Goal: Transaction & Acquisition: Purchase product/service

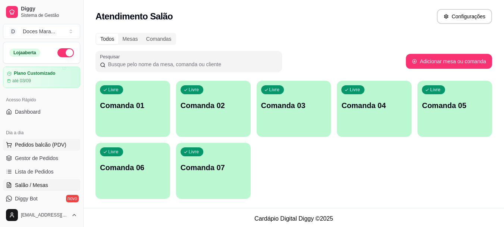
click at [29, 143] on span "Pedidos balcão (PDV)" at bounding box center [41, 144] width 52 height 7
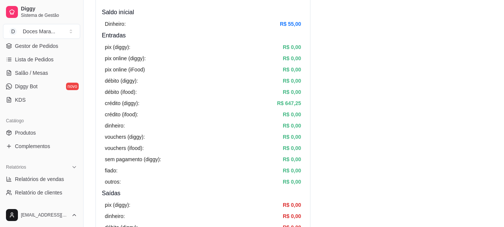
scroll to position [149, 0]
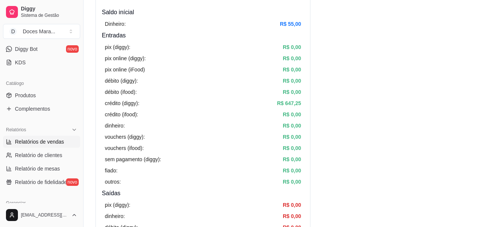
click at [37, 143] on span "Relatórios de vendas" at bounding box center [39, 141] width 49 height 7
select select "ALL"
select select "0"
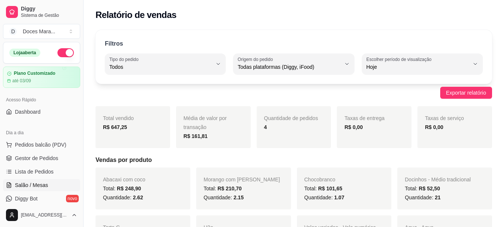
click at [38, 183] on span "Salão / Mesas" at bounding box center [31, 184] width 33 height 7
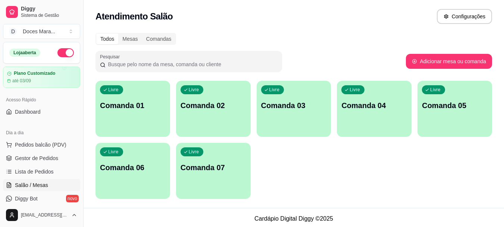
click at [30, 185] on span "Salão / Mesas" at bounding box center [31, 184] width 33 height 7
click at [165, 107] on div "Livre Comanda 01" at bounding box center [133, 104] width 75 height 47
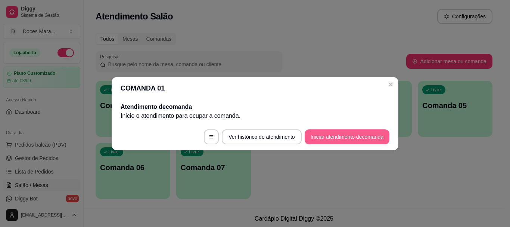
click at [353, 135] on button "Iniciar atendimento de comanda" at bounding box center [347, 136] width 85 height 15
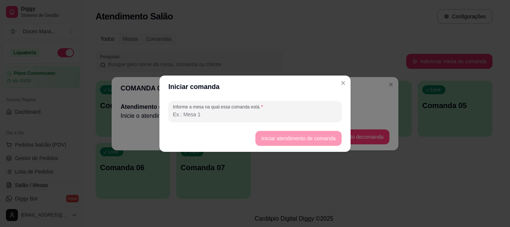
click at [247, 116] on input "Informe a mesa na qual essa comanda está." at bounding box center [255, 113] width 164 height 7
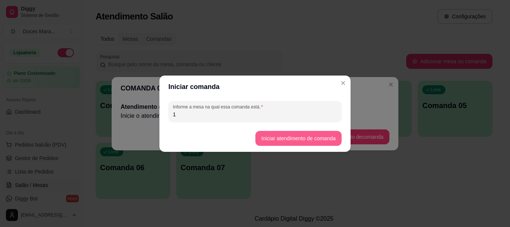
type input "1"
click at [289, 136] on button "Iniciar atendimento de comanda" at bounding box center [298, 138] width 86 height 15
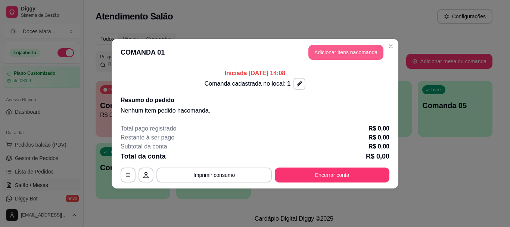
click at [347, 53] on button "Adicionar itens na comanda" at bounding box center [345, 52] width 75 height 15
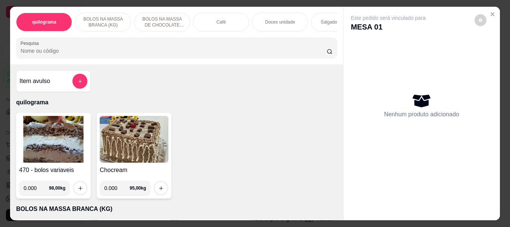
click at [52, 135] on img at bounding box center [53, 139] width 69 height 47
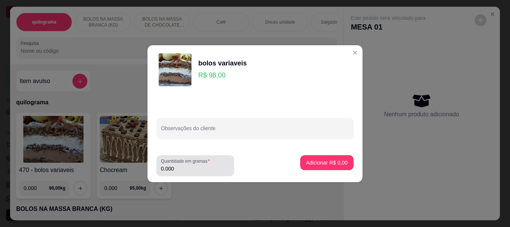
click at [189, 166] on input "0.000" at bounding box center [195, 168] width 69 height 7
type input "0.100"
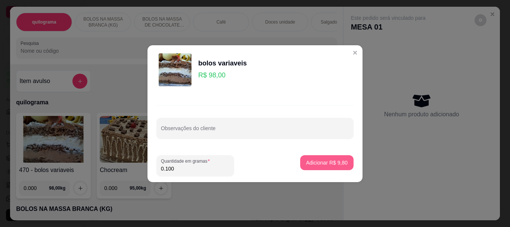
click at [316, 161] on p "Adicionar R$ 9,80" at bounding box center [326, 162] width 41 height 7
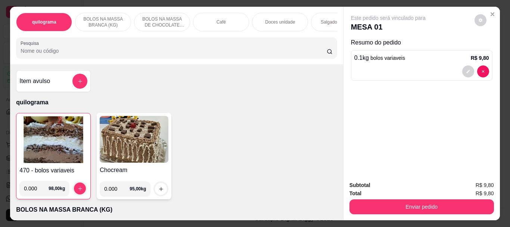
click at [270, 19] on p "Doces unidade" at bounding box center [280, 22] width 30 height 6
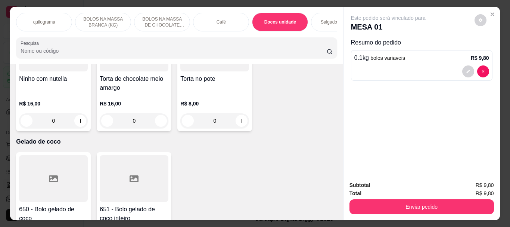
scroll to position [20, 0]
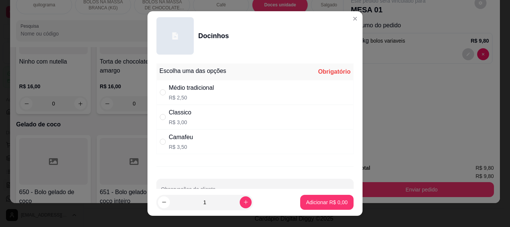
click at [171, 90] on div "Médio tradicional" at bounding box center [191, 87] width 45 height 9
radio input "true"
click at [320, 199] on p "Adicionar R$ 2,50" at bounding box center [326, 201] width 40 height 7
type input "1"
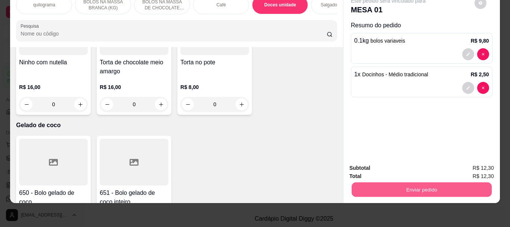
click at [411, 182] on button "Enviar pedido" at bounding box center [421, 189] width 140 height 15
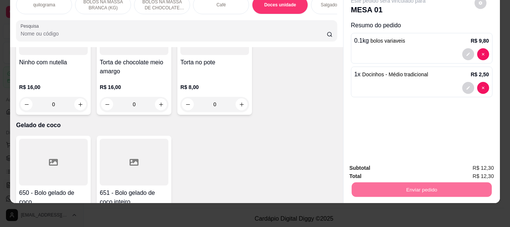
click at [410, 162] on button "Não registrar e enviar pedido" at bounding box center [397, 165] width 78 height 14
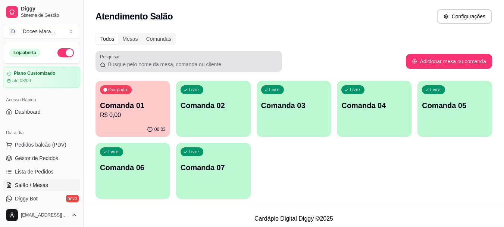
click at [149, 59] on div at bounding box center [189, 61] width 178 height 15
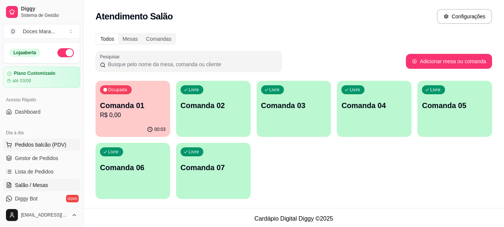
click at [38, 145] on span "Pedidos balcão (PDV)" at bounding box center [41, 144] width 52 height 7
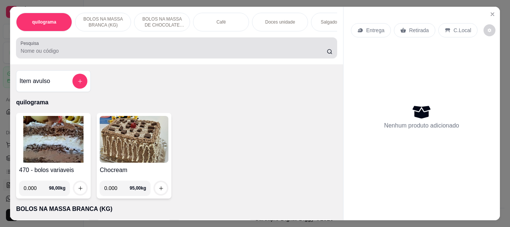
click at [111, 52] on input "Pesquisa" at bounding box center [174, 50] width 306 height 7
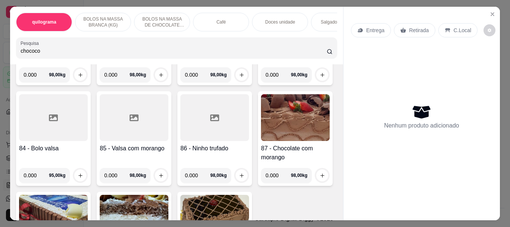
scroll to position [1792, 0]
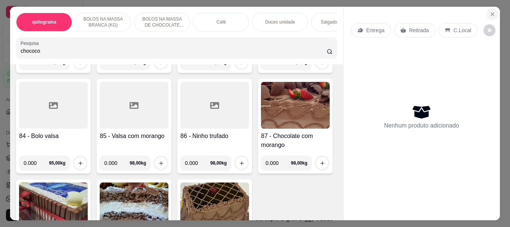
type input "chococo"
click at [491, 13] on icon "Close" at bounding box center [492, 14] width 3 height 3
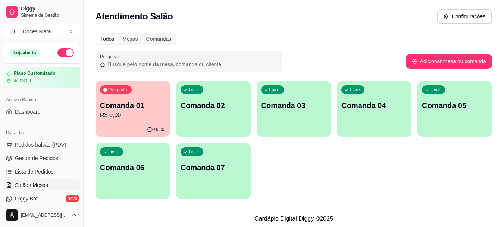
click at [121, 117] on p "R$ 0,00" at bounding box center [133, 114] width 66 height 9
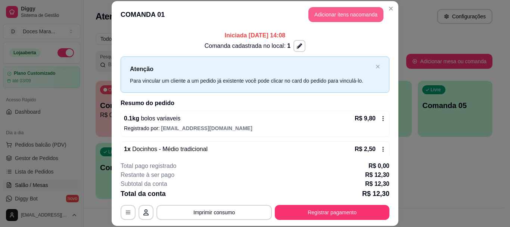
click at [355, 13] on button "Adicionar itens na comanda" at bounding box center [345, 14] width 75 height 15
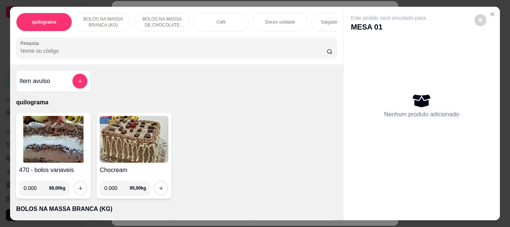
click at [222, 19] on p "Café" at bounding box center [220, 22] width 9 height 6
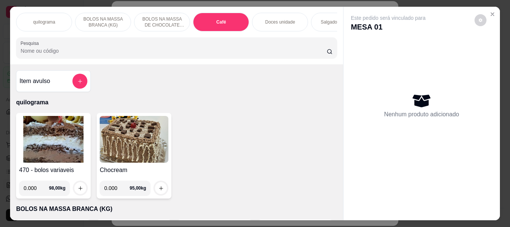
scroll to position [20, 0]
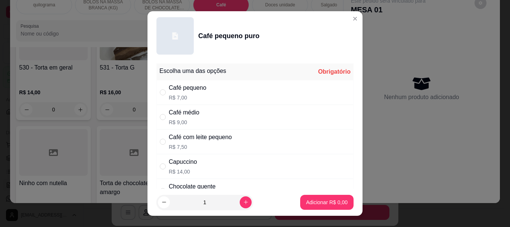
click at [184, 93] on div "Café pequeno R$ 7,00" at bounding box center [188, 92] width 38 height 18
radio input "true"
click at [312, 201] on p "Adicionar R$ 7,00" at bounding box center [326, 201] width 40 height 7
type input "1"
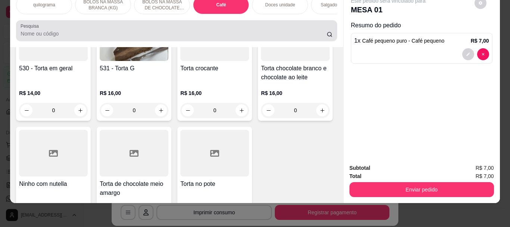
click at [142, 31] on input "Pesquisa" at bounding box center [174, 33] width 306 height 7
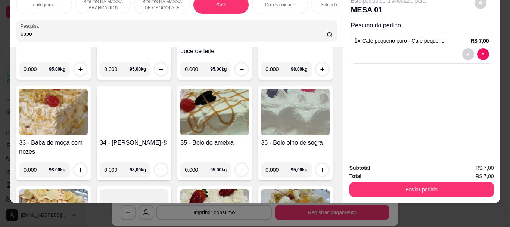
scroll to position [0, 0]
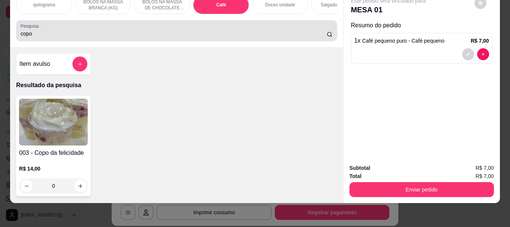
click at [99, 29] on div "copo" at bounding box center [177, 30] width 312 height 15
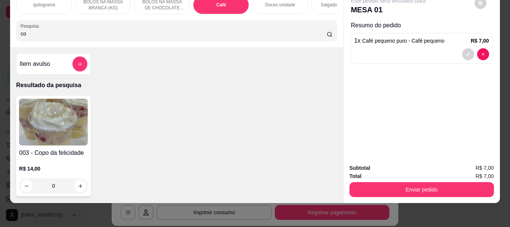
type input "c"
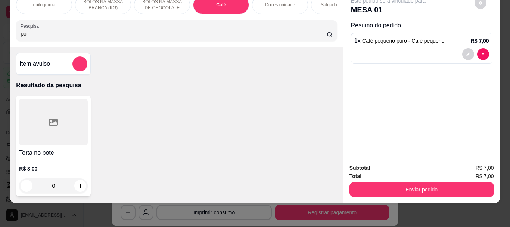
type input "p"
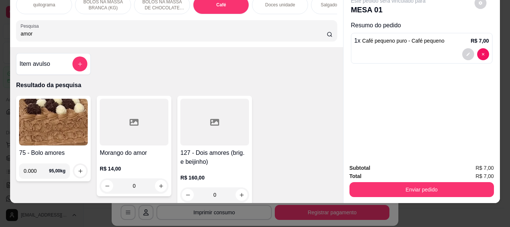
type input "amor"
click at [145, 134] on div at bounding box center [134, 122] width 69 height 47
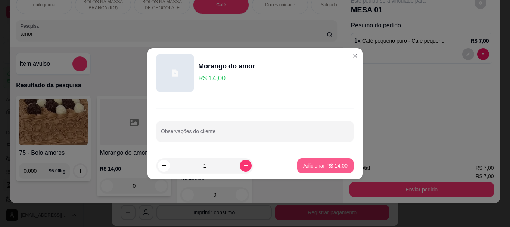
click at [318, 163] on p "Adicionar R$ 14,00" at bounding box center [325, 165] width 44 height 7
type input "1"
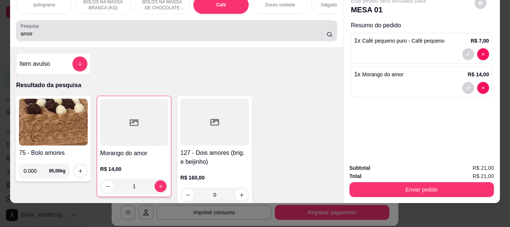
click at [172, 24] on div "amor" at bounding box center [177, 30] width 312 height 15
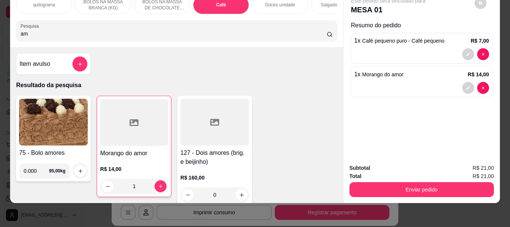
type input "a"
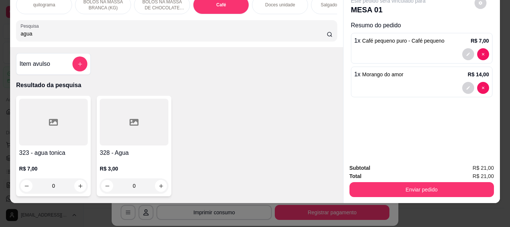
type input "agua"
click at [132, 130] on div at bounding box center [134, 122] width 69 height 47
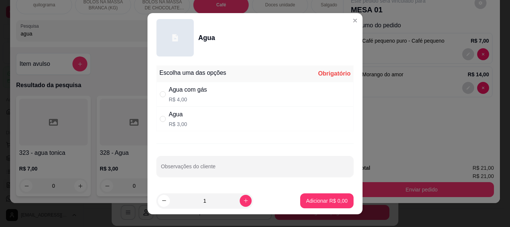
click at [161, 86] on div "Agua com gás R$ 4,00" at bounding box center [254, 94] width 197 height 25
radio input "true"
click at [327, 199] on p "Adicionar R$ 4,00" at bounding box center [326, 200] width 40 height 7
type input "1"
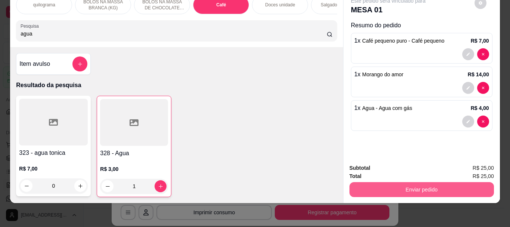
click at [397, 182] on button "Enviar pedido" at bounding box center [421, 189] width 144 height 15
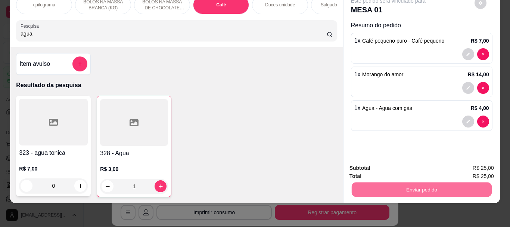
click at [400, 167] on button "Não registrar e enviar pedido" at bounding box center [396, 165] width 75 height 14
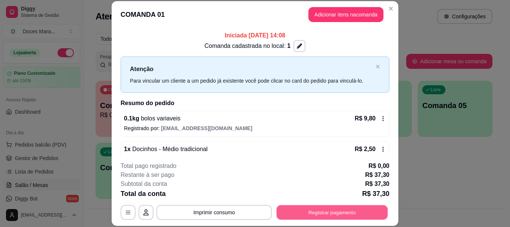
click at [321, 208] on button "Registrar pagamento" at bounding box center [332, 212] width 111 height 15
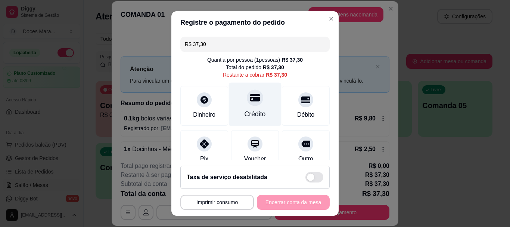
click at [244, 111] on div "Crédito" at bounding box center [254, 114] width 21 height 10
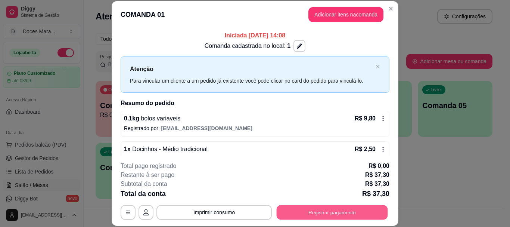
click at [315, 213] on button "Registrar pagamento" at bounding box center [332, 212] width 111 height 15
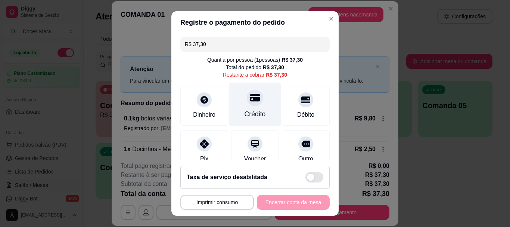
click at [249, 105] on div at bounding box center [255, 98] width 16 height 16
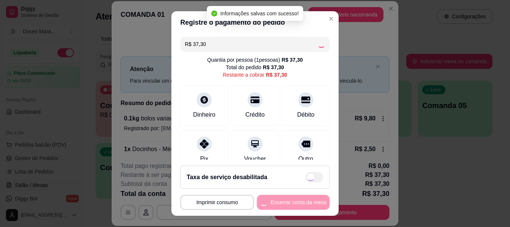
type input "R$ 0,00"
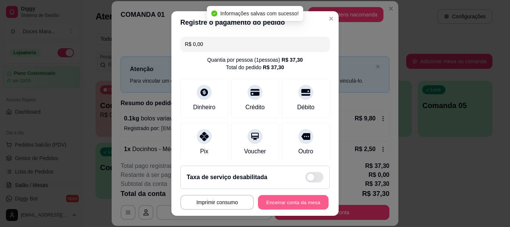
click at [293, 198] on button "Encerrar conta da mesa" at bounding box center [293, 201] width 71 height 15
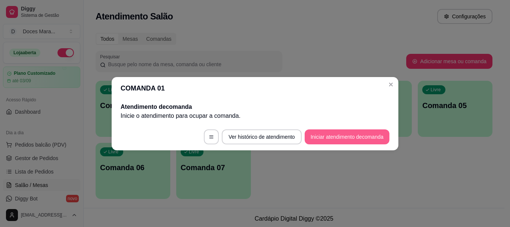
click at [337, 133] on button "Iniciar atendimento de comanda" at bounding box center [347, 136] width 85 height 15
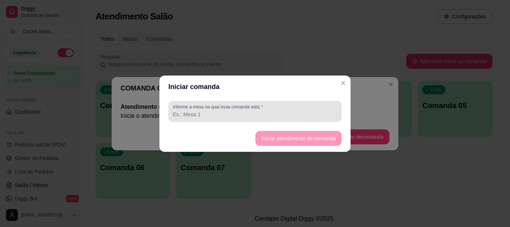
click at [233, 114] on input "Informe a mesa na qual essa comanda está." at bounding box center [255, 113] width 164 height 7
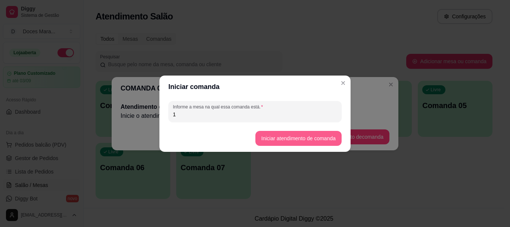
type input "1"
click at [271, 135] on button "Iniciar atendimento de comanda" at bounding box center [298, 138] width 86 height 15
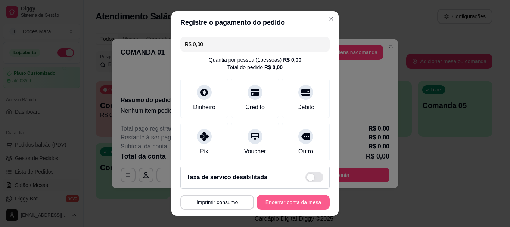
click at [302, 202] on button "Encerrar conta da mesa" at bounding box center [293, 201] width 73 height 15
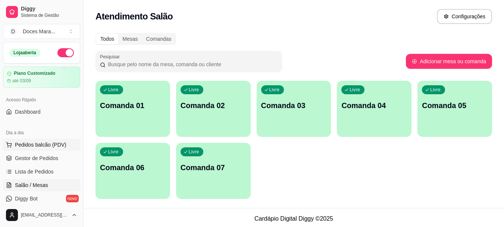
click at [43, 145] on span "Pedidos balcão (PDV)" at bounding box center [41, 144] width 52 height 7
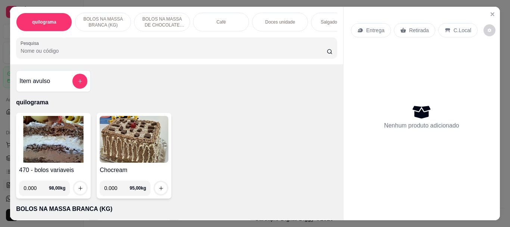
click at [81, 51] on input "Pesquisa" at bounding box center [174, 50] width 306 height 7
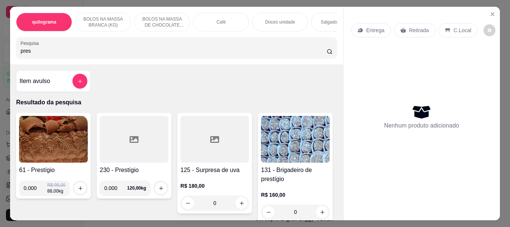
type input "pres"
click at [57, 146] on img at bounding box center [53, 139] width 69 height 47
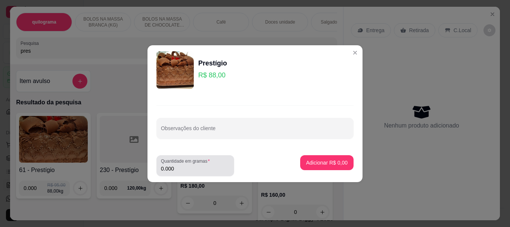
click at [179, 167] on input "0.000" at bounding box center [195, 168] width 69 height 7
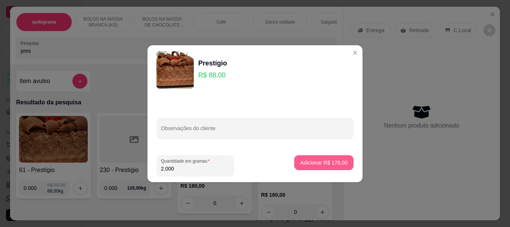
type input "2.000"
click at [311, 163] on p "Adicionar R$ 176,00" at bounding box center [323, 162] width 47 height 7
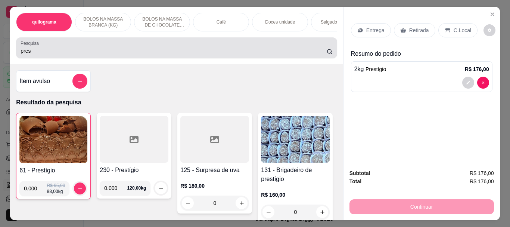
click at [198, 49] on div "pres" at bounding box center [177, 47] width 312 height 15
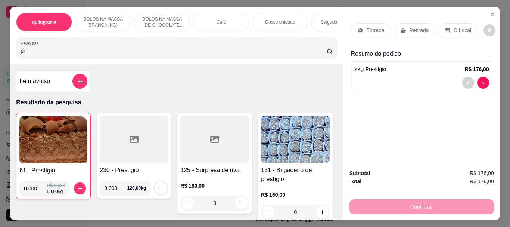
type input "p"
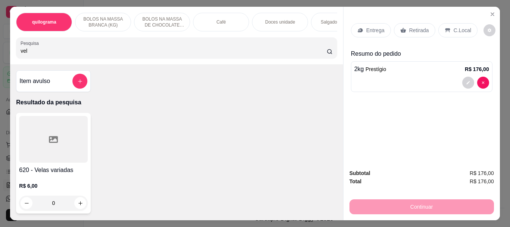
type input "vel"
click at [52, 151] on div at bounding box center [53, 139] width 69 height 47
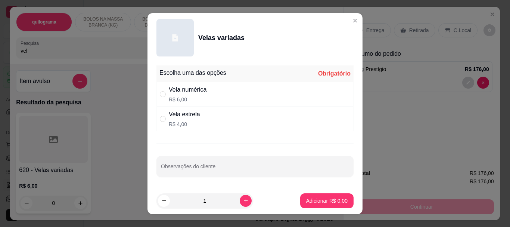
click at [182, 93] on div "Vela numérica" at bounding box center [188, 89] width 38 height 9
radio input "true"
click at [243, 202] on icon "increase-product-quantity" at bounding box center [246, 200] width 6 height 6
type input "2"
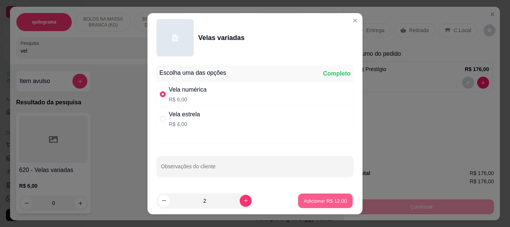
click at [304, 199] on p "Adicionar R$ 12,00" at bounding box center [325, 200] width 43 height 7
type input "2"
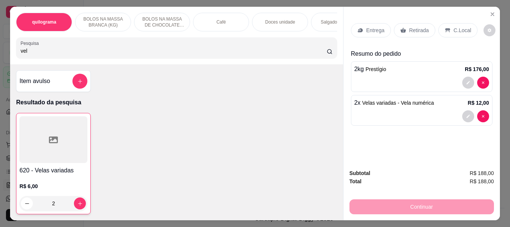
click at [417, 27] on p "Retirada" at bounding box center [419, 30] width 20 height 7
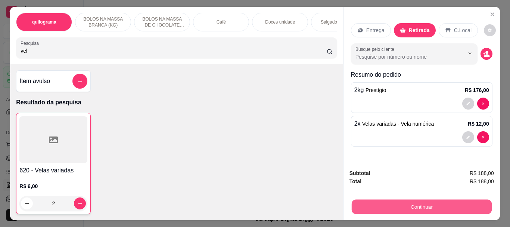
click at [399, 202] on button "Continuar" at bounding box center [421, 206] width 140 height 15
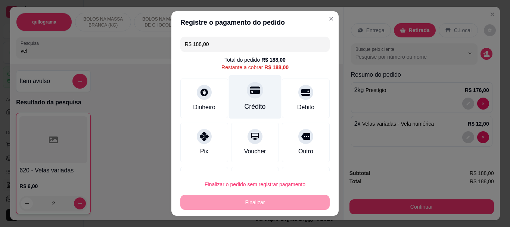
click at [246, 100] on div "Crédito" at bounding box center [255, 97] width 53 height 44
type input "R$ 0,00"
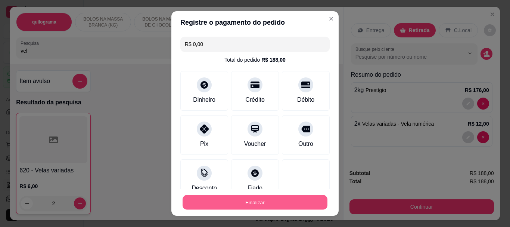
click at [252, 204] on button "Finalizar" at bounding box center [255, 201] width 145 height 15
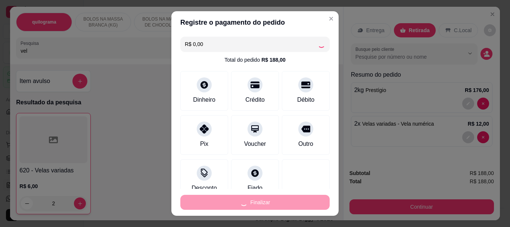
type input "0"
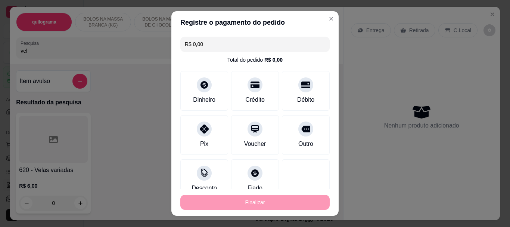
type input "-R$ 188,00"
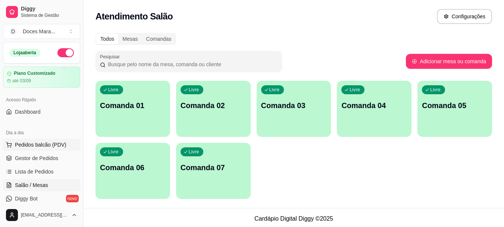
click at [49, 143] on span "Pedidos balcão (PDV)" at bounding box center [41, 144] width 52 height 7
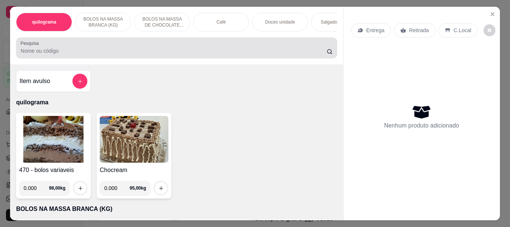
click at [64, 52] on input "Pesquisa" at bounding box center [174, 50] width 306 height 7
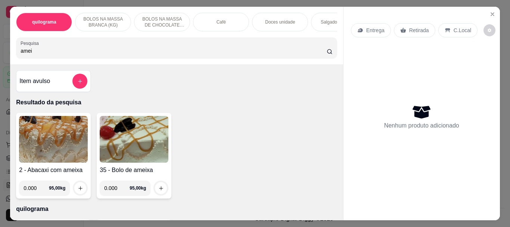
type input "amei"
click at [118, 140] on img at bounding box center [134, 139] width 69 height 47
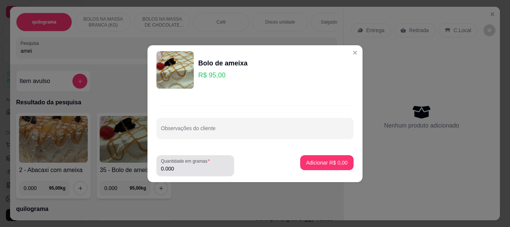
click at [203, 169] on input "0.000" at bounding box center [195, 168] width 69 height 7
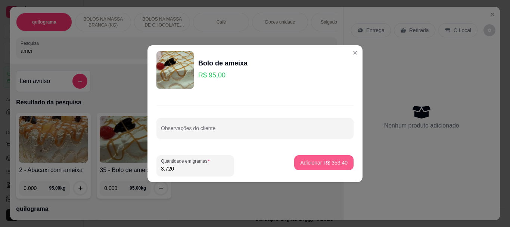
type input "3.720"
click at [310, 159] on p "Adicionar R$ 353,40" at bounding box center [323, 162] width 47 height 7
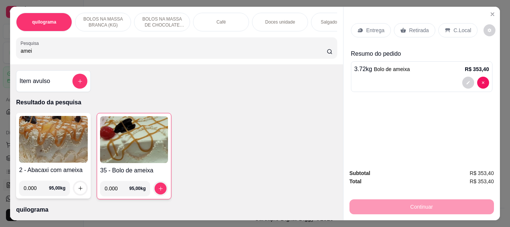
click at [230, 52] on input "amei" at bounding box center [174, 50] width 306 height 7
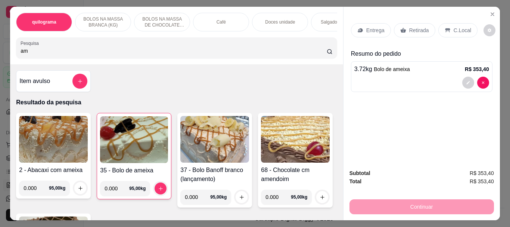
type input "a"
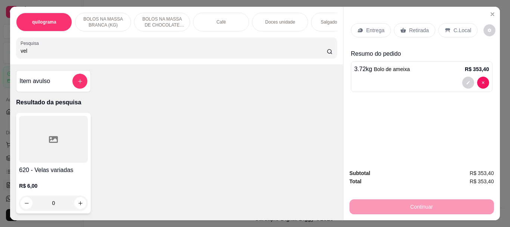
type input "vel"
click at [41, 156] on div at bounding box center [53, 139] width 69 height 47
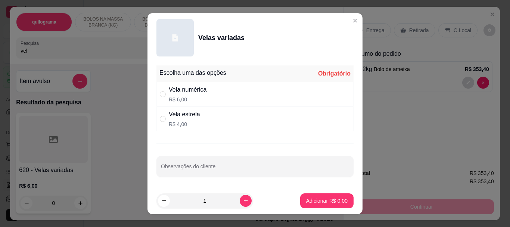
click at [199, 85] on div "Vela numérica" at bounding box center [188, 89] width 38 height 9
radio input "true"
click at [240, 202] on button "increase-product-quantity" at bounding box center [246, 200] width 12 height 12
type input "2"
click at [312, 197] on p "Adicionar R$ 12,00" at bounding box center [325, 200] width 44 height 7
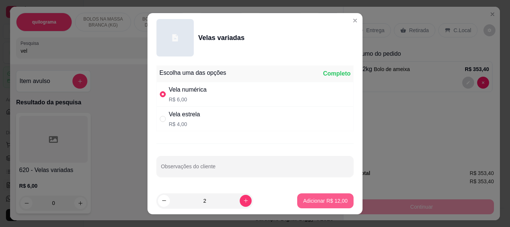
type input "2"
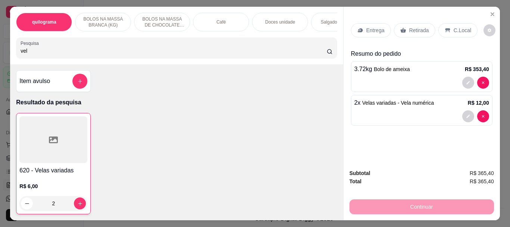
click at [317, 18] on div "Salgados variados" at bounding box center [339, 22] width 56 height 19
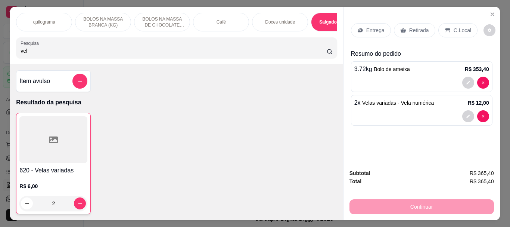
scroll to position [20, 0]
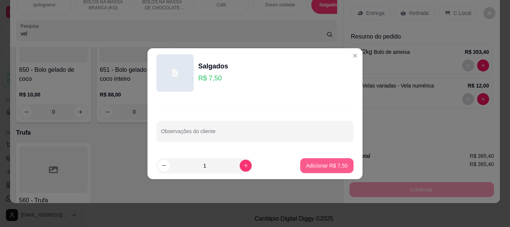
click at [316, 164] on p "Adicionar R$ 7,50" at bounding box center [326, 165] width 41 height 7
type input "1"
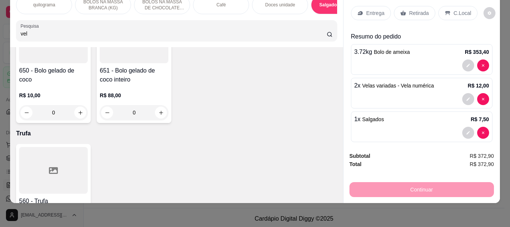
click at [169, 31] on input "vel" at bounding box center [174, 33] width 306 height 7
type input "v"
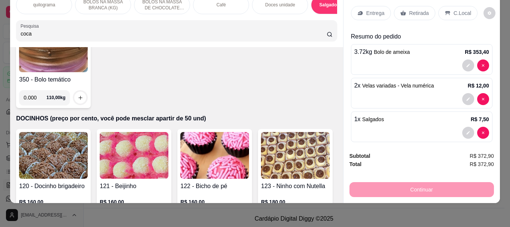
scroll to position [3115, 0]
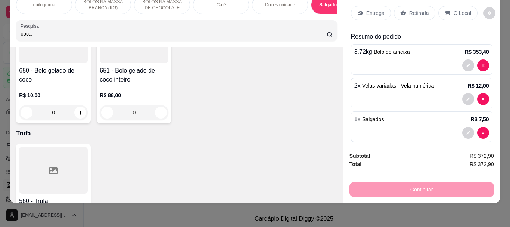
type input "coca"
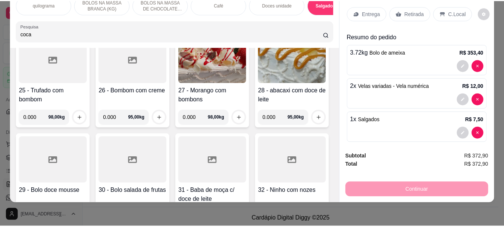
scroll to position [0, 0]
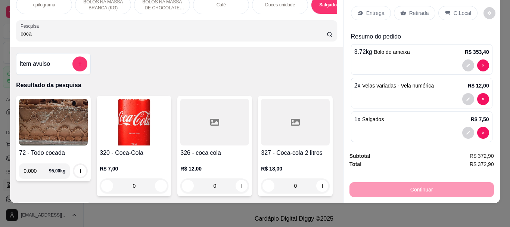
click at [108, 122] on img at bounding box center [134, 122] width 69 height 47
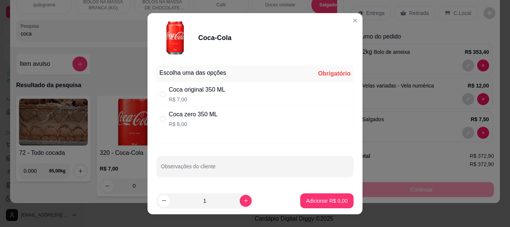
click at [177, 121] on p "R$ 8,00" at bounding box center [193, 123] width 49 height 7
radio input "true"
click at [302, 195] on button "Adicionar R$ 8,00" at bounding box center [326, 200] width 53 height 15
type input "1"
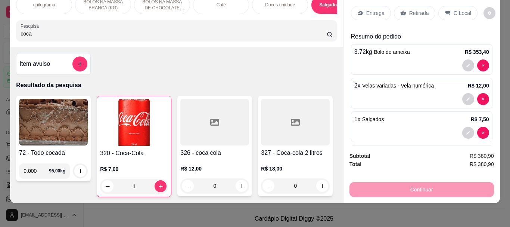
click at [411, 9] on p "Retirada" at bounding box center [419, 12] width 20 height 7
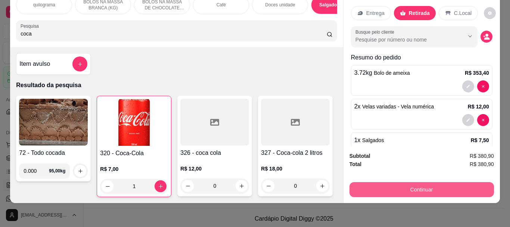
click at [415, 183] on button "Continuar" at bounding box center [421, 189] width 144 height 15
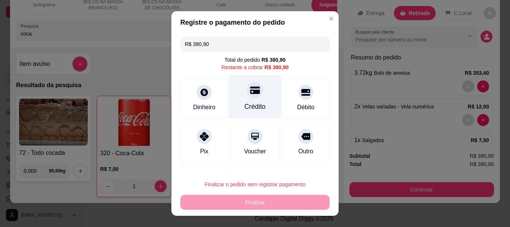
click at [247, 96] on div at bounding box center [255, 90] width 16 height 16
type input "R$ 0,00"
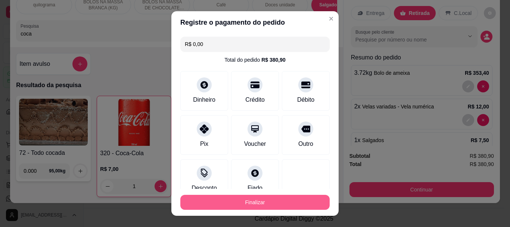
click at [271, 205] on button "Finalizar" at bounding box center [254, 201] width 149 height 15
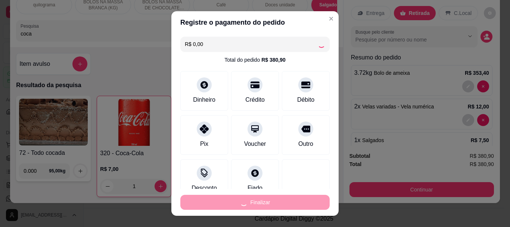
type input "0"
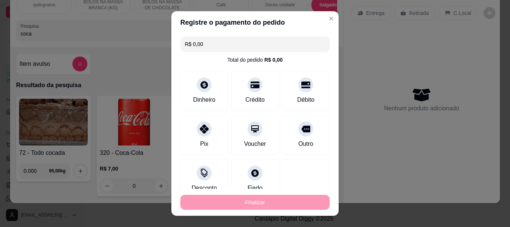
type input "-R$ 380,90"
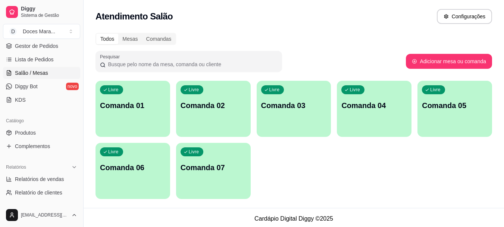
scroll to position [149, 0]
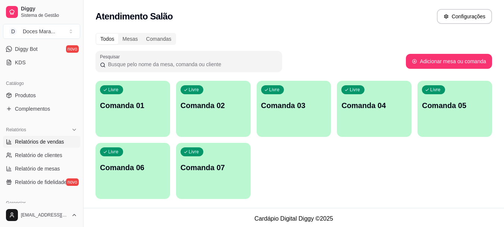
click at [46, 138] on span "Relatórios de vendas" at bounding box center [39, 141] width 49 height 7
select select "ALL"
select select "0"
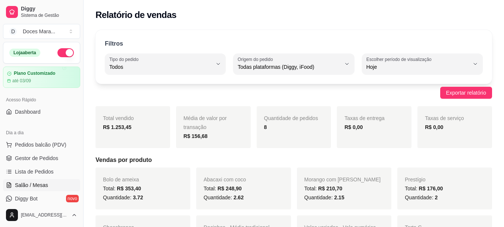
click at [38, 186] on span "Salão / Mesas" at bounding box center [31, 184] width 33 height 7
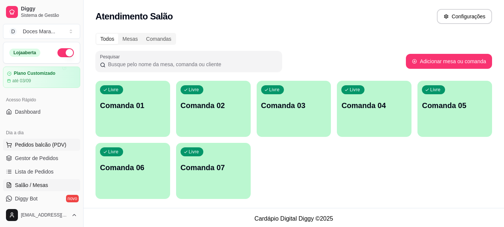
click at [26, 144] on span "Pedidos balcão (PDV)" at bounding box center [41, 144] width 52 height 7
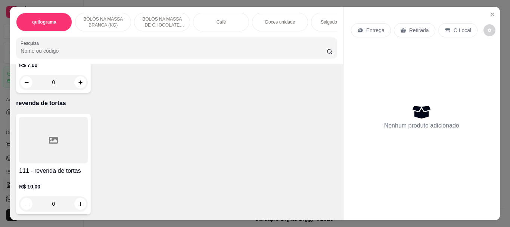
scroll to position [5831, 0]
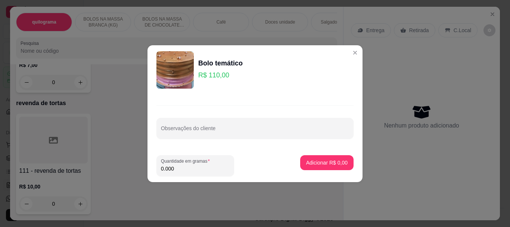
click at [187, 169] on input "0.000" at bounding box center [195, 168] width 69 height 7
type input "3.230"
click at [324, 161] on p "Adicionar R$ 355,30" at bounding box center [324, 162] width 46 height 7
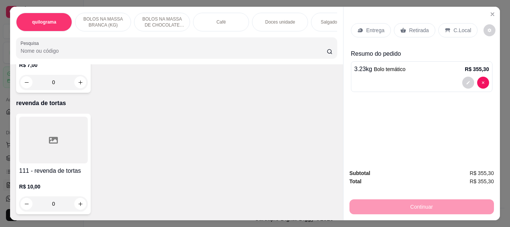
scroll to position [5981, 0]
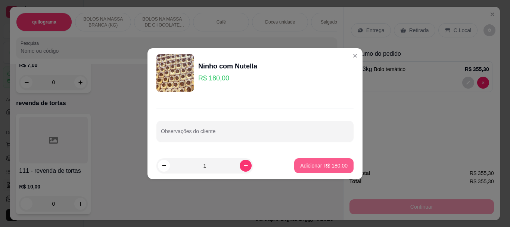
click at [313, 165] on p "Adicionar R$ 180,00" at bounding box center [323, 165] width 47 height 7
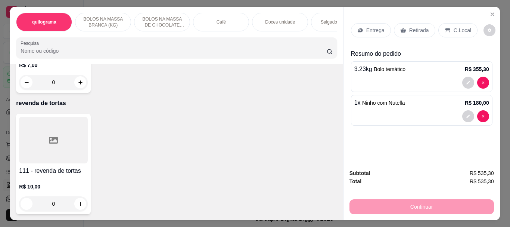
type input "1"
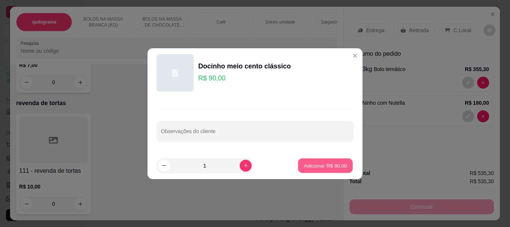
click at [304, 164] on p "Adicionar R$ 90,00" at bounding box center [325, 165] width 43 height 7
type input "1"
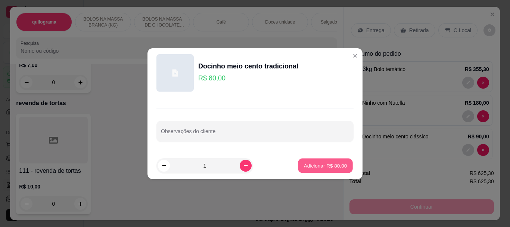
click at [323, 165] on p "Adicionar R$ 80,00" at bounding box center [325, 165] width 43 height 7
type input "1"
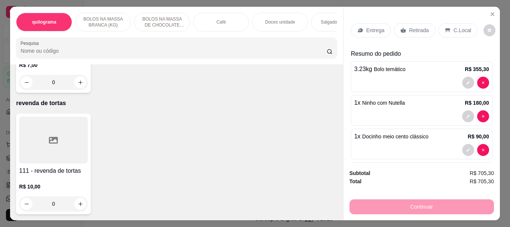
click at [418, 28] on p "Retirada" at bounding box center [419, 30] width 20 height 7
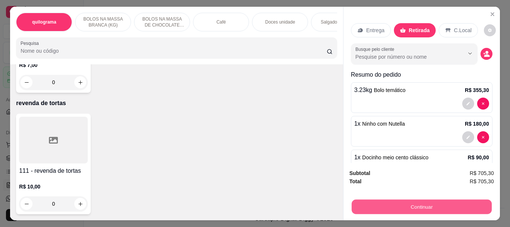
click at [412, 199] on button "Continuar" at bounding box center [421, 206] width 140 height 15
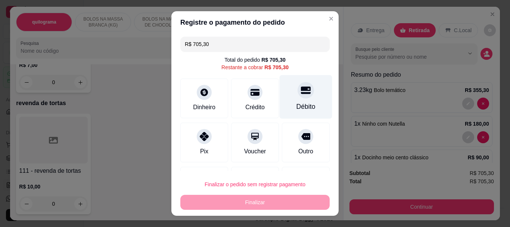
click at [296, 107] on div "Débito" at bounding box center [305, 107] width 19 height 10
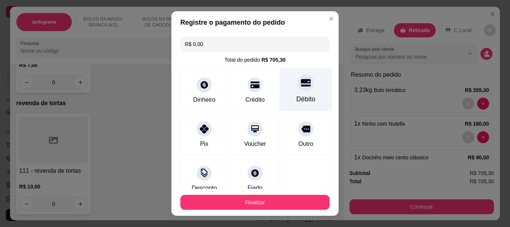
type input "R$ 0,00"
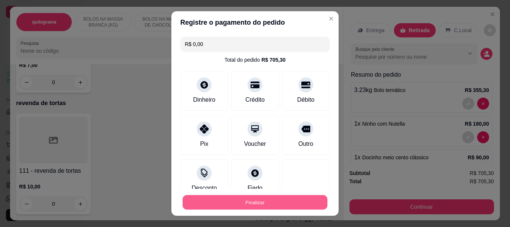
click at [249, 203] on button "Finalizar" at bounding box center [255, 201] width 145 height 15
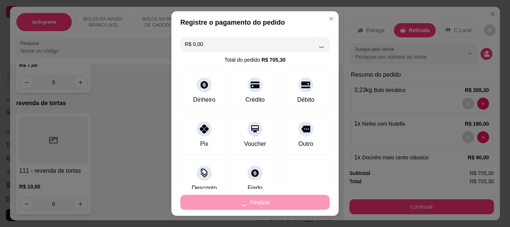
type input "0"
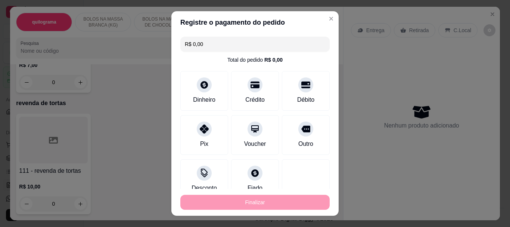
type input "-R$ 705,30"
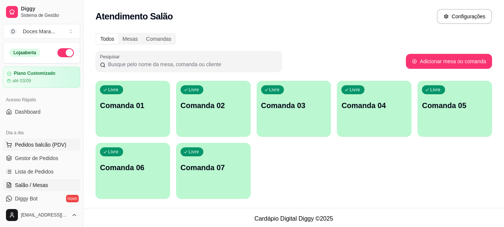
click at [35, 143] on span "Pedidos balcão (PDV)" at bounding box center [41, 144] width 52 height 7
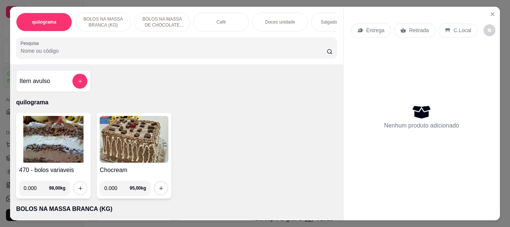
click at [261, 19] on div "Doces unidade" at bounding box center [280, 22] width 56 height 19
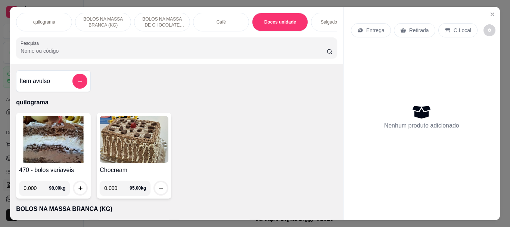
scroll to position [20, 0]
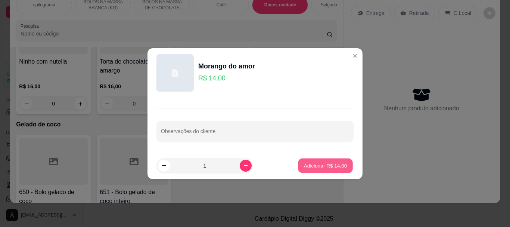
click at [329, 166] on p "Adicionar R$ 14,00" at bounding box center [325, 165] width 43 height 7
type input "1"
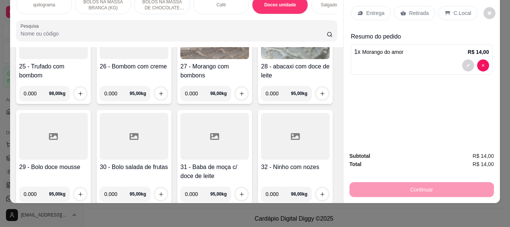
scroll to position [0, 0]
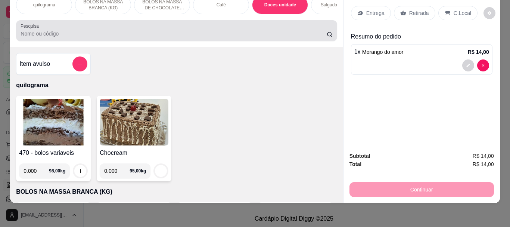
click at [21, 36] on input "Pesquisa" at bounding box center [174, 33] width 306 height 7
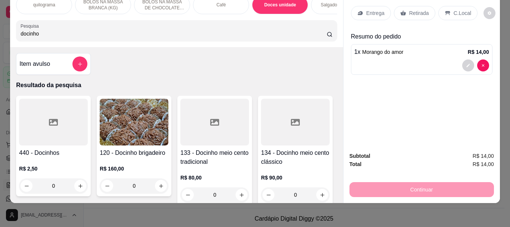
type input "docinho"
click at [25, 112] on div at bounding box center [53, 122] width 69 height 47
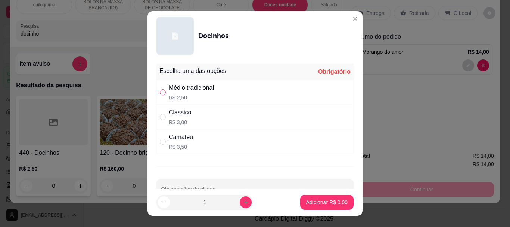
click at [160, 93] on input "" at bounding box center [163, 92] width 6 height 6
radio input "true"
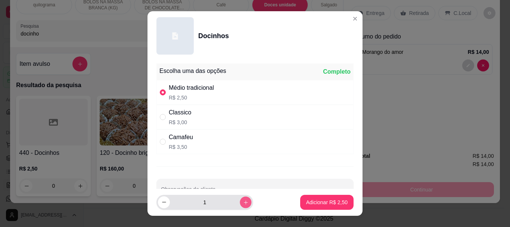
click at [240, 199] on button "increase-product-quantity" at bounding box center [246, 202] width 12 height 12
type input "2"
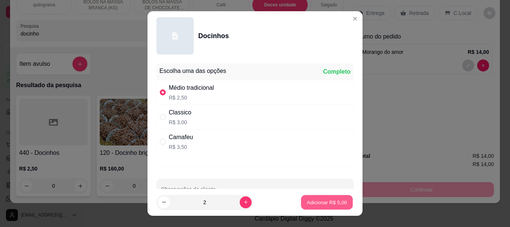
click at [308, 199] on p "Adicionar R$ 5,00" at bounding box center [326, 201] width 40 height 7
type input "2"
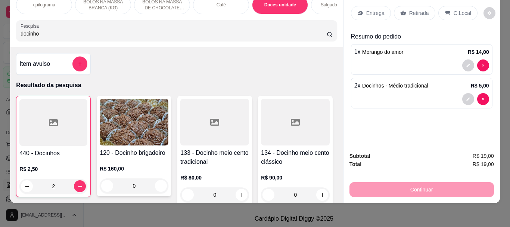
click at [409, 9] on p "Retirada" at bounding box center [419, 12] width 20 height 7
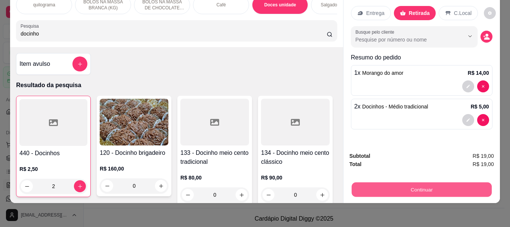
click at [408, 182] on button "Continuar" at bounding box center [421, 189] width 140 height 15
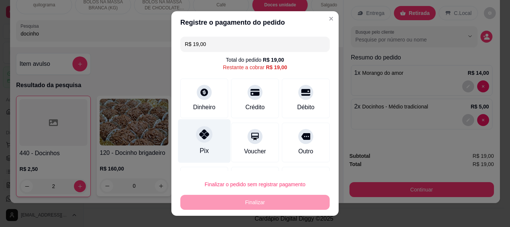
click at [199, 135] on icon at bounding box center [204, 135] width 10 height 10
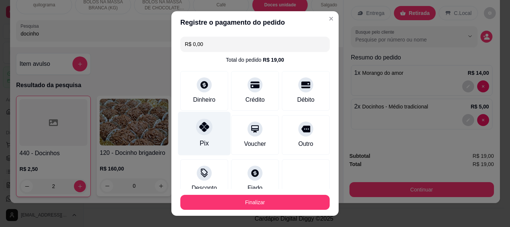
type input "R$ 0,00"
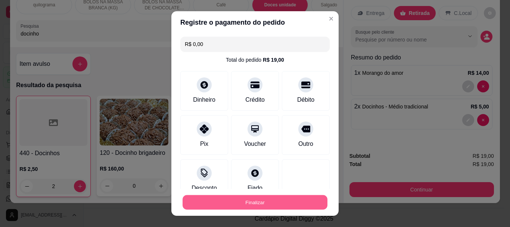
click at [255, 202] on button "Finalizar" at bounding box center [255, 201] width 145 height 15
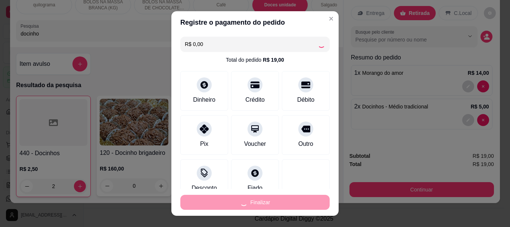
type input "0"
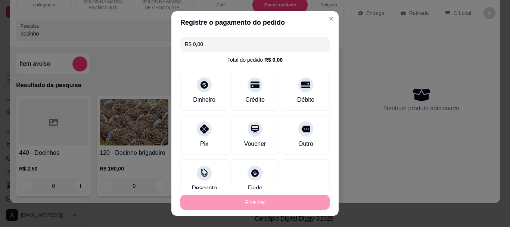
type input "-R$ 19,00"
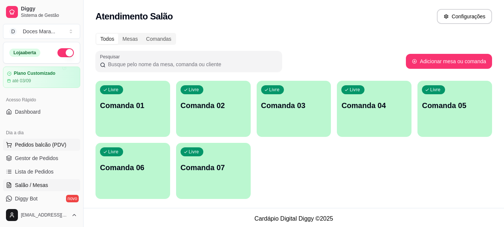
click at [22, 142] on span "Pedidos balcão (PDV)" at bounding box center [41, 144] width 52 height 7
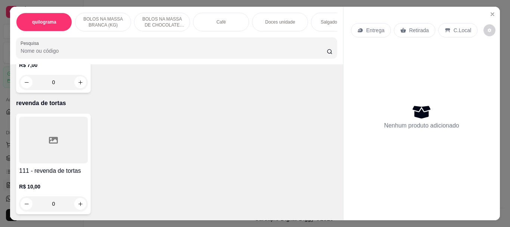
scroll to position [5824, 0]
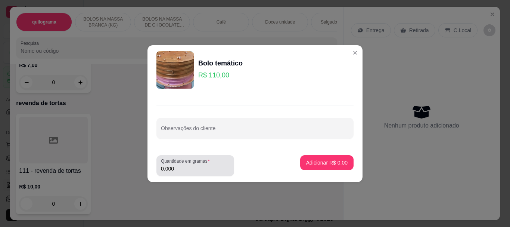
click at [180, 171] on input "0.000" at bounding box center [195, 168] width 69 height 7
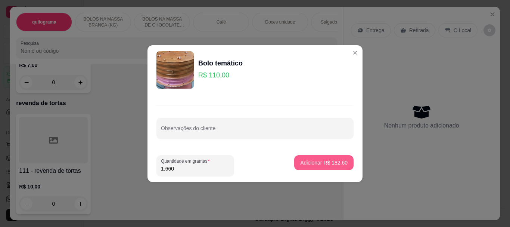
type input "1.660"
click at [334, 164] on p "Adicionar R$ 182,60" at bounding box center [324, 162] width 46 height 7
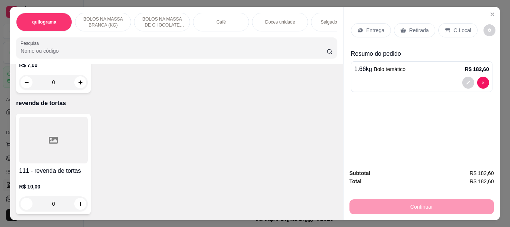
click at [409, 30] on p "Retirada" at bounding box center [419, 30] width 20 height 7
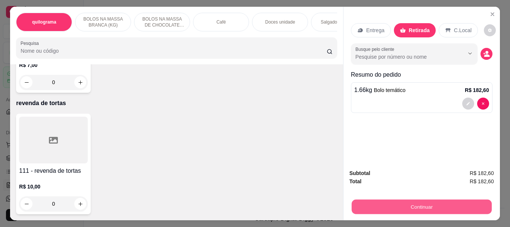
click at [430, 203] on button "Continuar" at bounding box center [421, 206] width 140 height 15
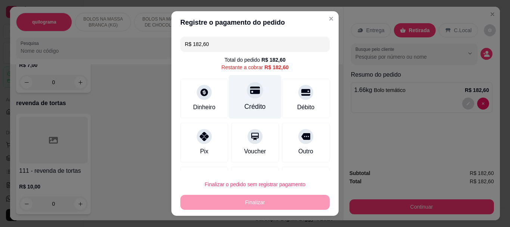
click at [247, 105] on div "Crédito" at bounding box center [254, 107] width 21 height 10
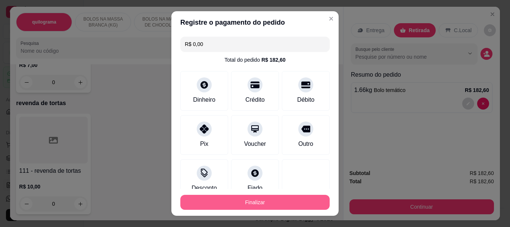
click at [252, 204] on button "Finalizar" at bounding box center [254, 201] width 149 height 15
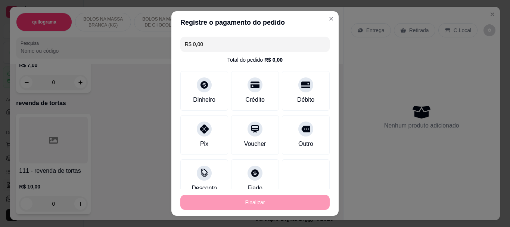
type input "-R$ 182,60"
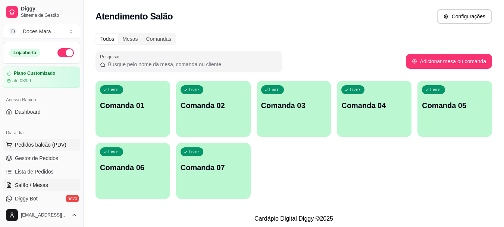
click at [30, 145] on span "Pedidos balcão (PDV)" at bounding box center [41, 144] width 52 height 7
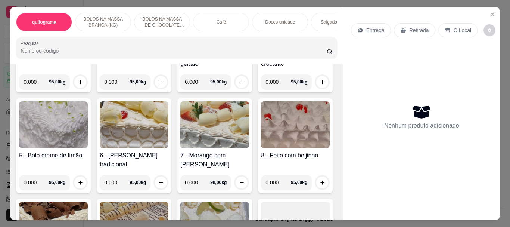
scroll to position [224, 0]
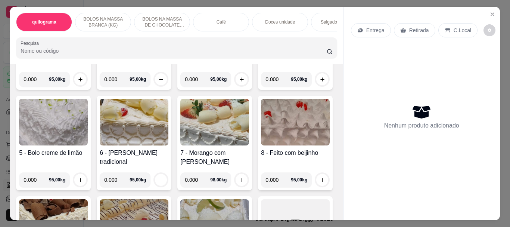
click at [168, 119] on img at bounding box center [134, 122] width 69 height 47
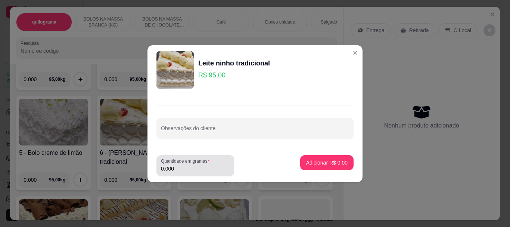
click at [175, 169] on input "0.000" at bounding box center [195, 168] width 69 height 7
click at [177, 168] on input "0.000" at bounding box center [195, 168] width 69 height 7
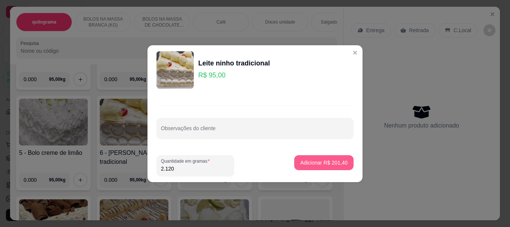
type input "2.120"
click at [315, 160] on p "Adicionar R$ 201,40" at bounding box center [323, 162] width 47 height 7
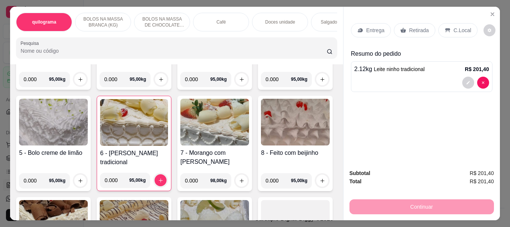
click at [417, 27] on p "Retirada" at bounding box center [419, 30] width 20 height 7
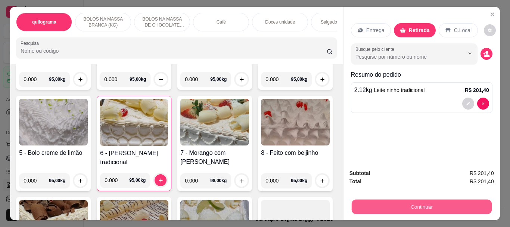
click at [428, 199] on button "Continuar" at bounding box center [421, 206] width 140 height 15
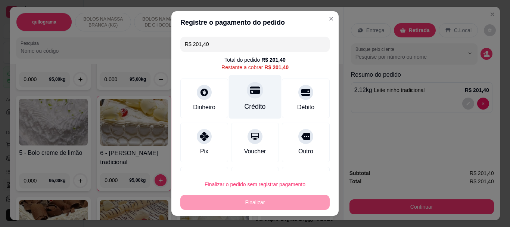
click at [251, 102] on div "Crédito" at bounding box center [254, 107] width 21 height 10
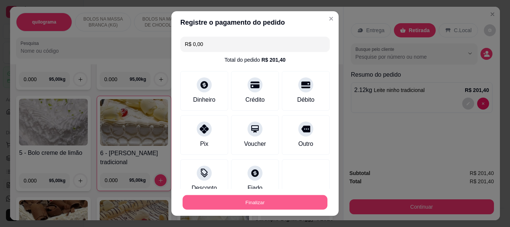
click at [259, 197] on button "Finalizar" at bounding box center [255, 201] width 145 height 15
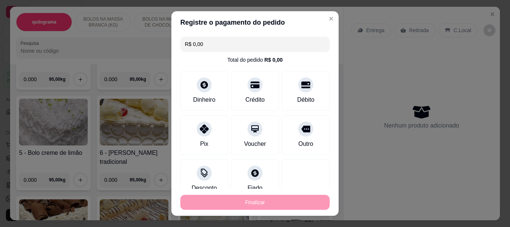
type input "-R$ 201,40"
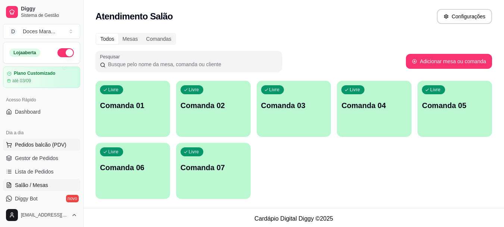
click at [25, 146] on span "Pedidos balcão (PDV)" at bounding box center [41, 144] width 52 height 7
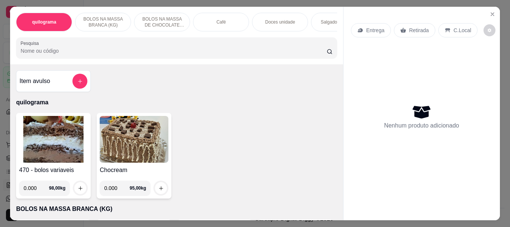
click at [225, 19] on div "Café" at bounding box center [221, 22] width 56 height 19
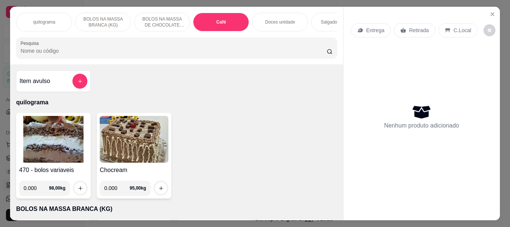
scroll to position [20, 0]
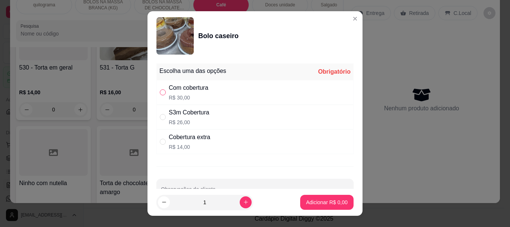
click at [160, 92] on input "" at bounding box center [163, 92] width 6 height 6
radio input "true"
click at [320, 206] on button "Adicionar R$ 30,00" at bounding box center [325, 201] width 55 height 15
type input "1"
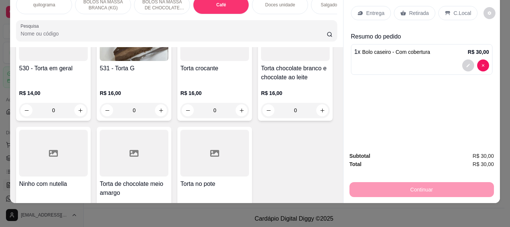
scroll to position [0, 0]
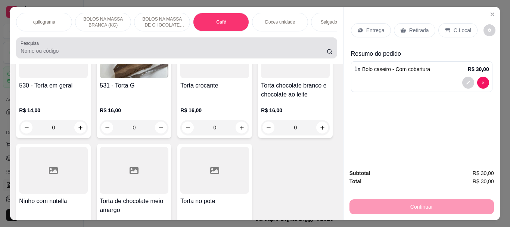
click at [113, 49] on div at bounding box center [177, 47] width 312 height 15
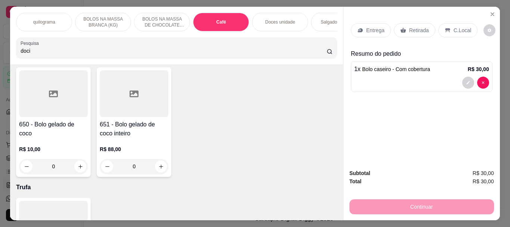
scroll to position [2890, 0]
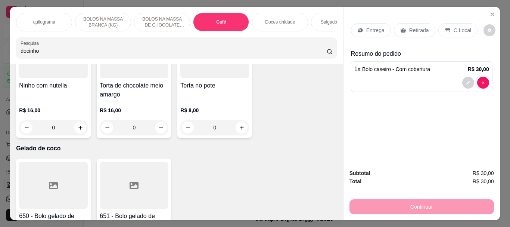
type input "docinho"
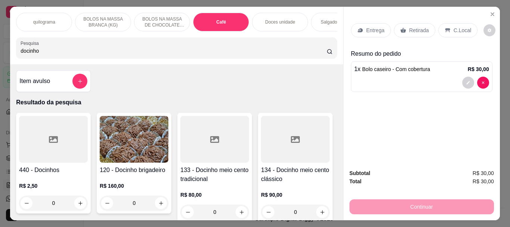
click at [43, 154] on div at bounding box center [53, 139] width 69 height 47
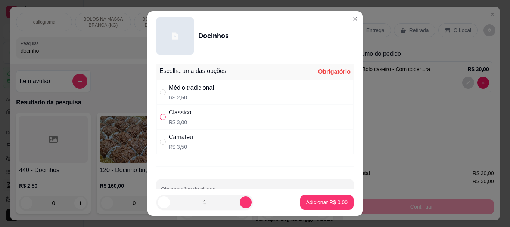
click at [160, 115] on input "" at bounding box center [163, 117] width 6 height 6
radio input "true"
click at [324, 209] on button "Adicionar R$ 3,00" at bounding box center [327, 201] width 52 height 15
type input "1"
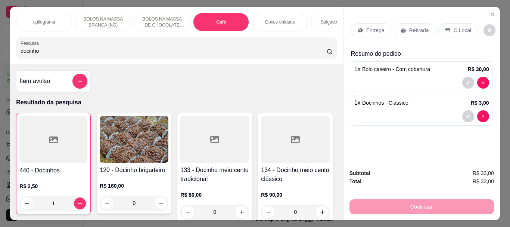
click at [421, 27] on p "Retirada" at bounding box center [419, 30] width 20 height 7
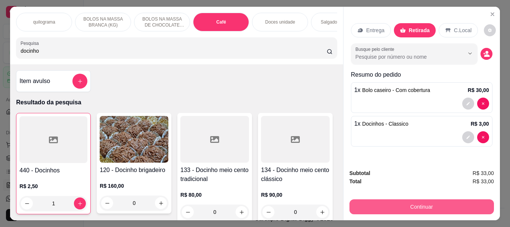
click at [429, 199] on button "Continuar" at bounding box center [421, 206] width 144 height 15
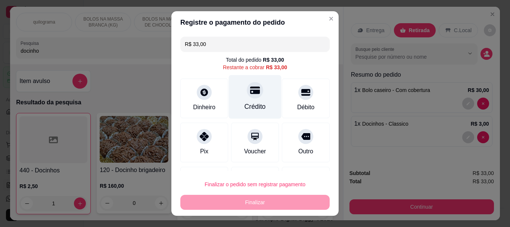
click at [247, 96] on div at bounding box center [255, 90] width 16 height 16
type input "R$ 0,00"
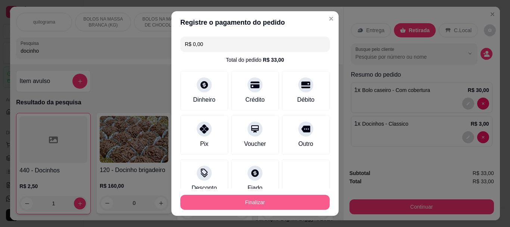
click at [253, 200] on button "Finalizar" at bounding box center [254, 201] width 149 height 15
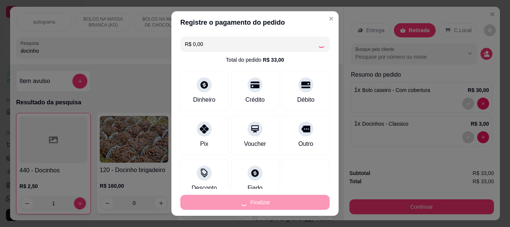
type input "0"
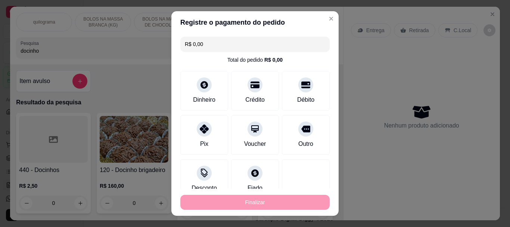
type input "-R$ 33,00"
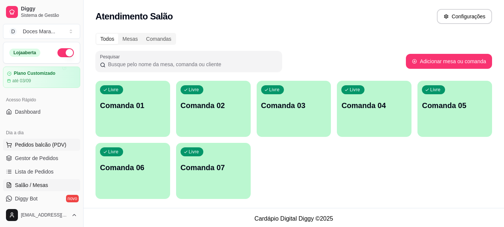
click at [32, 147] on span "Pedidos balcão (PDV)" at bounding box center [41, 144] width 52 height 7
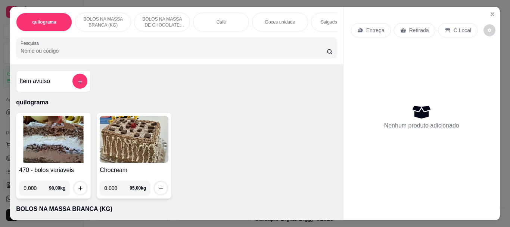
select select "ALL"
select select "0"
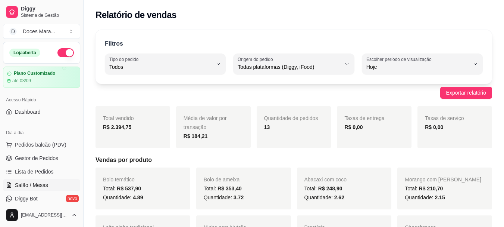
click at [47, 185] on span "Salão / Mesas" at bounding box center [31, 184] width 33 height 7
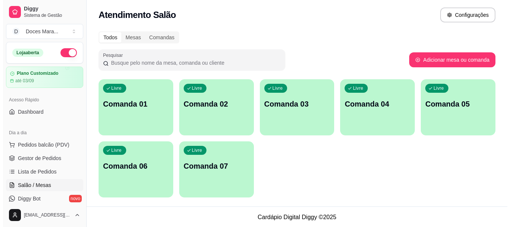
scroll to position [2, 0]
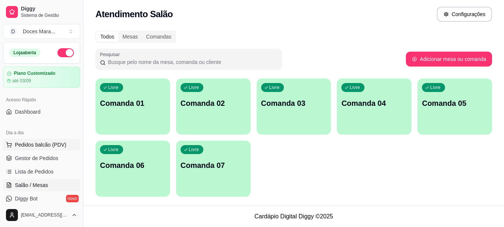
click at [29, 143] on span "Pedidos balcão (PDV)" at bounding box center [41, 144] width 52 height 7
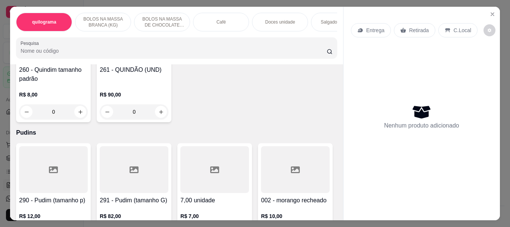
scroll to position [4520, 0]
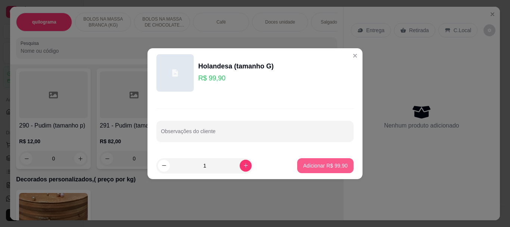
click at [312, 168] on p "Adicionar R$ 99,90" at bounding box center [325, 165] width 44 height 7
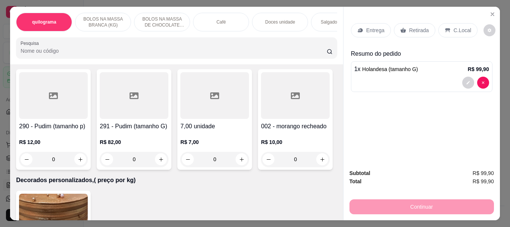
type input "1"
click at [410, 28] on p "Retirada" at bounding box center [419, 30] width 20 height 7
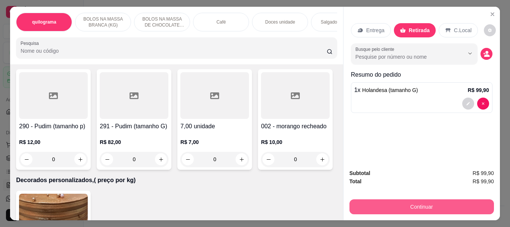
click at [420, 201] on button "Continuar" at bounding box center [421, 206] width 144 height 15
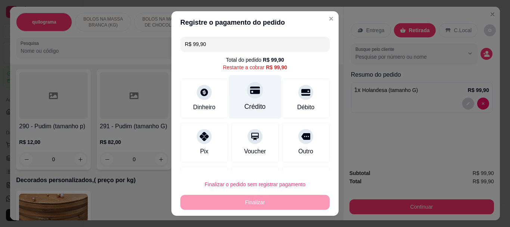
click at [251, 100] on div "Crédito" at bounding box center [255, 97] width 53 height 44
type input "R$ 0,00"
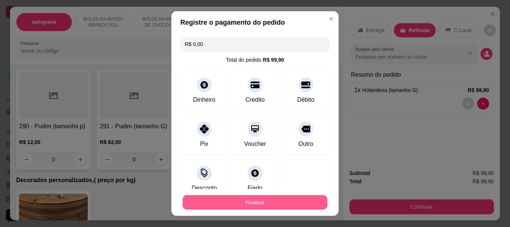
click at [246, 197] on button "Finalizar" at bounding box center [255, 201] width 145 height 15
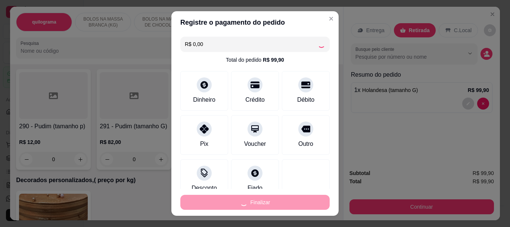
type input "0"
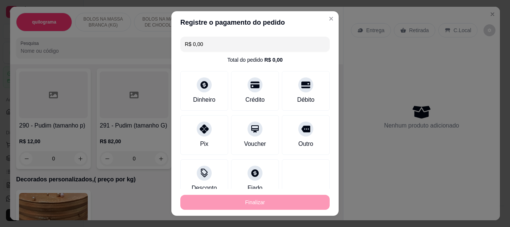
type input "-R$ 99,90"
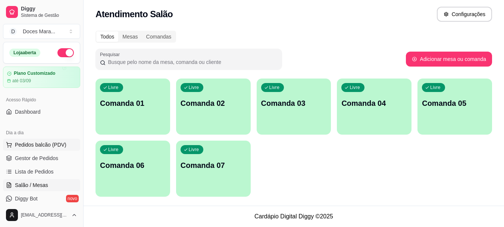
drag, startPoint x: 28, startPoint y: 141, endPoint x: 24, endPoint y: 138, distance: 5.1
click at [28, 139] on button "Pedidos balcão (PDV)" at bounding box center [41, 144] width 77 height 12
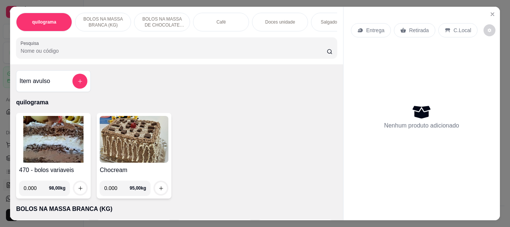
click at [273, 22] on div "Doces unidade" at bounding box center [280, 22] width 56 height 19
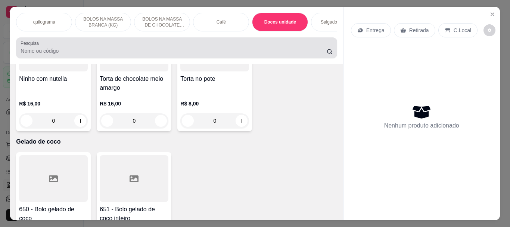
scroll to position [20, 0]
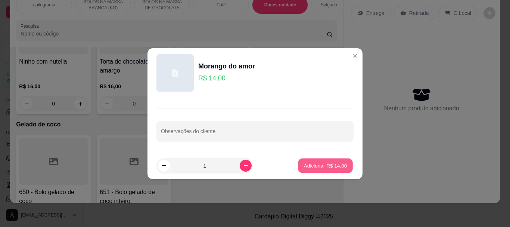
click at [304, 165] on p "Adicionar R$ 14,00" at bounding box center [325, 165] width 43 height 7
type input "1"
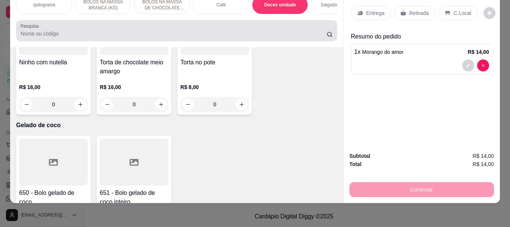
click at [53, 29] on div at bounding box center [177, 30] width 312 height 15
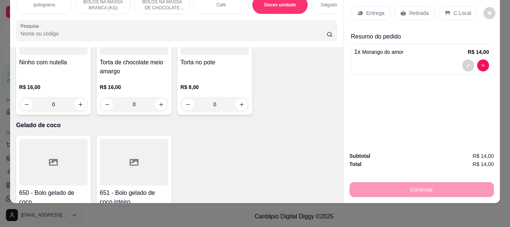
type input "h"
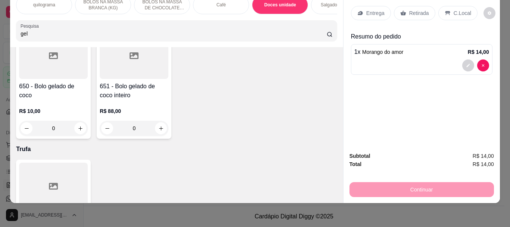
scroll to position [3011, 0]
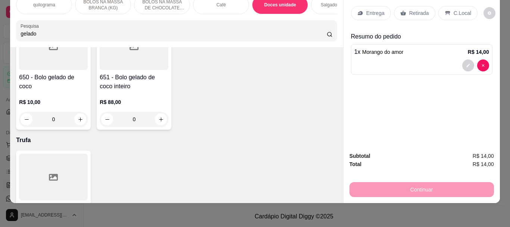
type input "gelado"
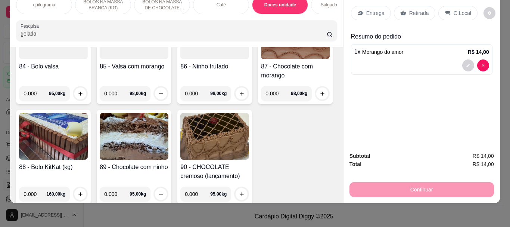
scroll to position [0, 0]
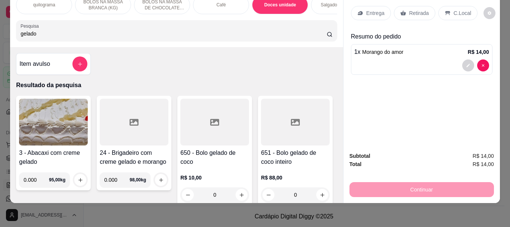
click at [212, 132] on div at bounding box center [214, 122] width 69 height 47
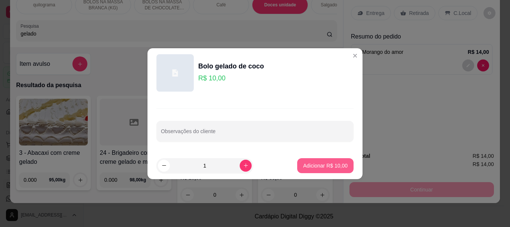
click at [318, 168] on p "Adicionar R$ 10,00" at bounding box center [325, 165] width 44 height 7
type input "1"
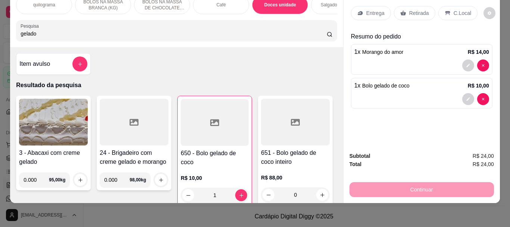
click at [35, 31] on input "gelado" at bounding box center [174, 33] width 306 height 7
type input "g"
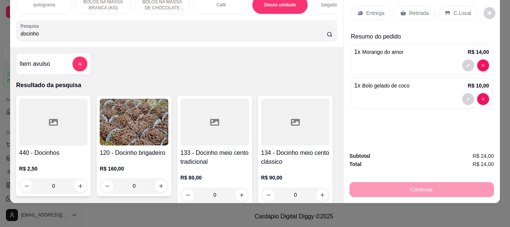
type input "docinho"
click at [54, 126] on icon at bounding box center [53, 122] width 9 height 9
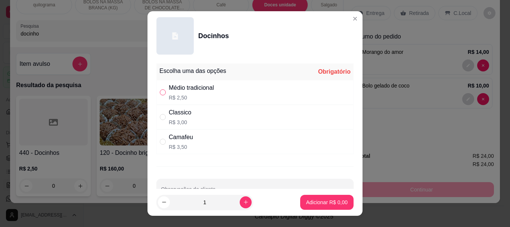
click at [160, 93] on input "" at bounding box center [163, 92] width 6 height 6
radio input "true"
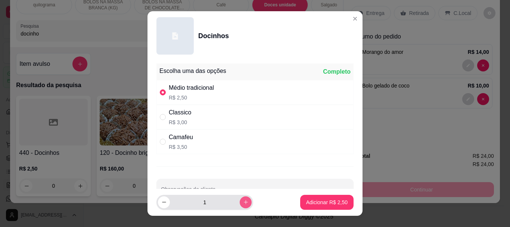
click at [243, 200] on icon "increase-product-quantity" at bounding box center [246, 202] width 6 height 6
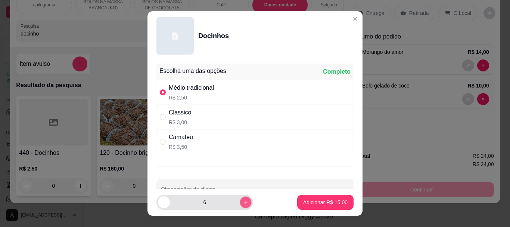
click at [243, 200] on icon "increase-product-quantity" at bounding box center [246, 202] width 6 height 6
type input "9"
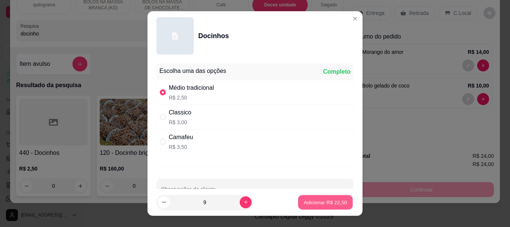
click at [311, 198] on button "Adicionar R$ 22,50" at bounding box center [325, 201] width 55 height 15
type input "9"
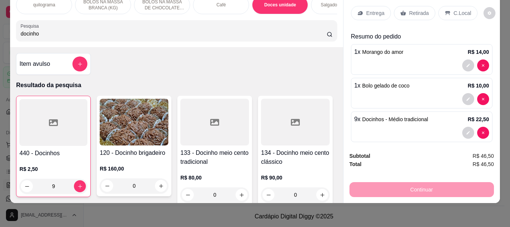
click at [59, 116] on div at bounding box center [53, 122] width 68 height 47
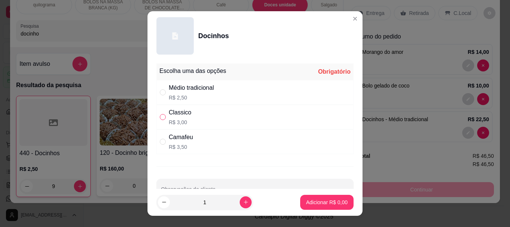
click at [161, 118] on input "" at bounding box center [163, 117] width 6 height 6
radio input "true"
click at [243, 201] on icon "increase-product-quantity" at bounding box center [246, 202] width 6 height 6
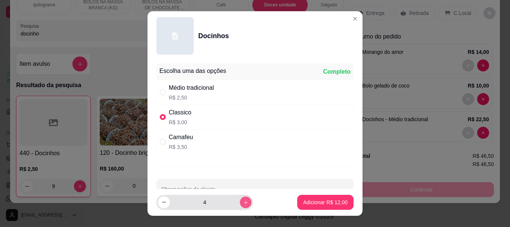
click at [243, 201] on icon "increase-product-quantity" at bounding box center [246, 202] width 6 height 6
type input "7"
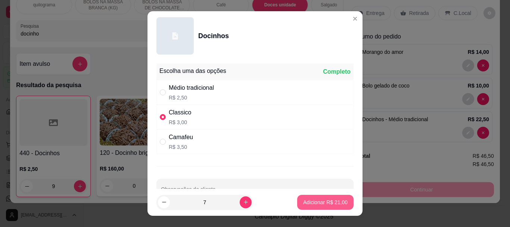
click at [303, 200] on p "Adicionar R$ 21,00" at bounding box center [325, 201] width 44 height 7
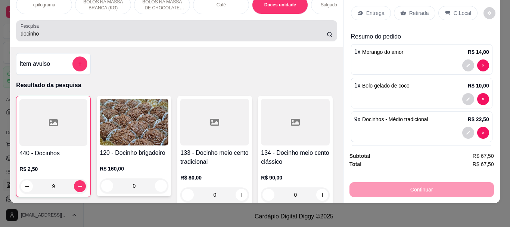
click at [62, 38] on div "Pesquisa docinho" at bounding box center [176, 30] width 321 height 21
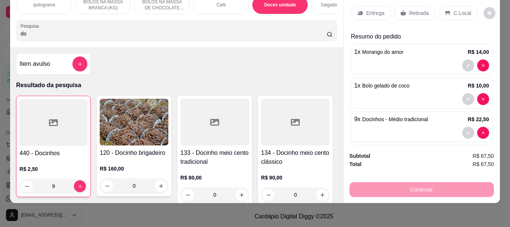
type input "d"
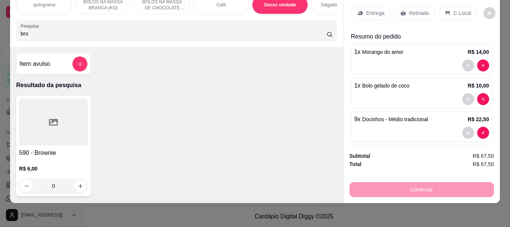
type input "bro"
click at [74, 138] on div at bounding box center [53, 122] width 69 height 47
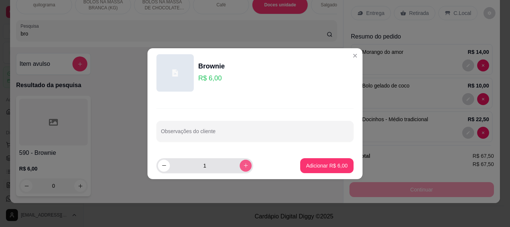
click at [244, 165] on button "increase-product-quantity" at bounding box center [246, 165] width 12 height 12
type input "2"
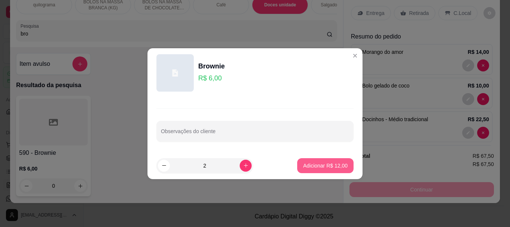
click at [311, 164] on p "Adicionar R$ 12,00" at bounding box center [325, 165] width 44 height 7
type input "2"
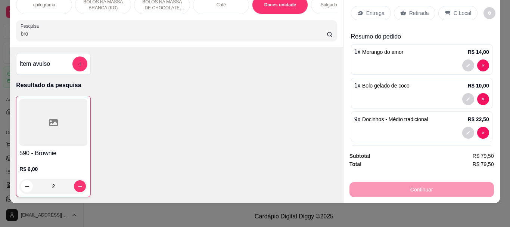
click at [409, 9] on p "Retirada" at bounding box center [419, 12] width 20 height 7
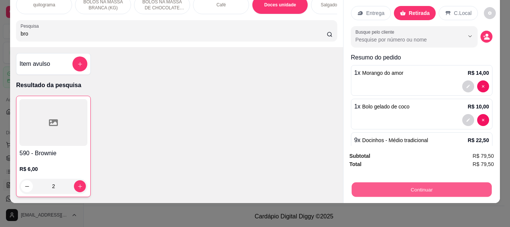
click at [414, 183] on button "Continuar" at bounding box center [421, 189] width 140 height 15
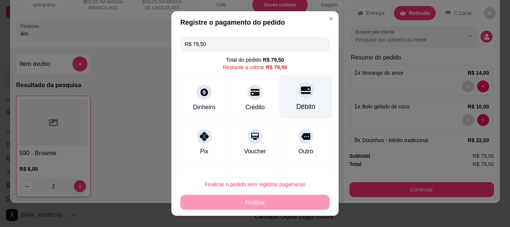
click at [288, 100] on div "Débito" at bounding box center [306, 97] width 53 height 44
type input "R$ 0,00"
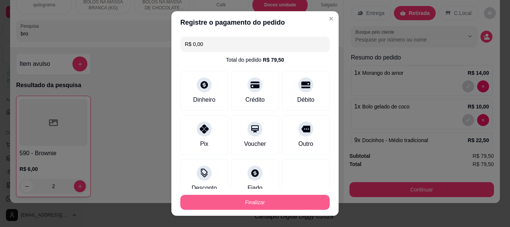
click at [258, 200] on button "Finalizar" at bounding box center [254, 201] width 149 height 15
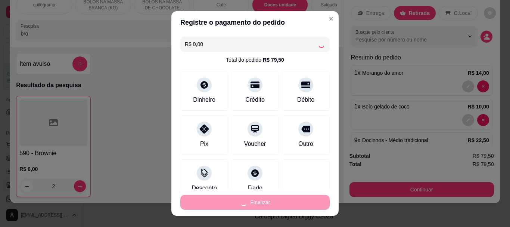
type input "0"
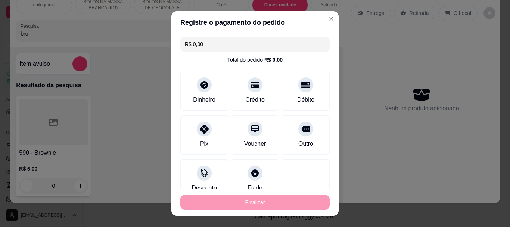
type input "-R$ 79,50"
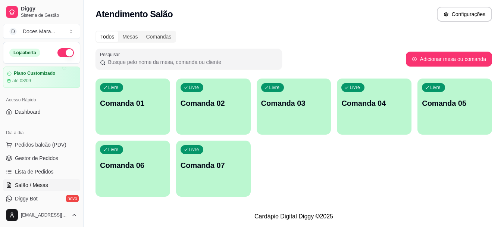
click at [130, 122] on div "Livre Comanda 01" at bounding box center [133, 101] width 75 height 47
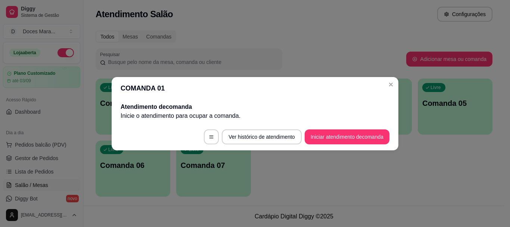
click at [150, 115] on p "Inicie o atendimento para ocupar a comanda ." at bounding box center [255, 115] width 269 height 9
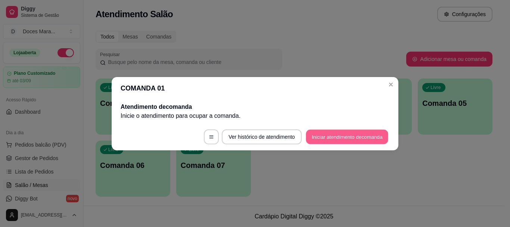
click at [344, 137] on button "Iniciar atendimento de comanda" at bounding box center [347, 136] width 82 height 15
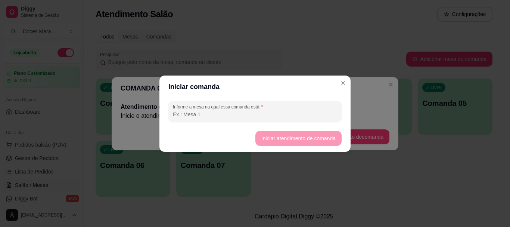
click at [213, 114] on input "Informe a mesa na qual essa comanda está." at bounding box center [255, 113] width 164 height 7
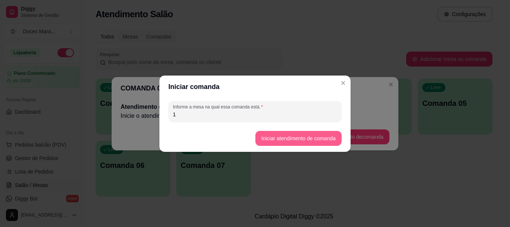
type input "1"
click at [278, 138] on button "Iniciar atendimento de comanda" at bounding box center [298, 138] width 84 height 15
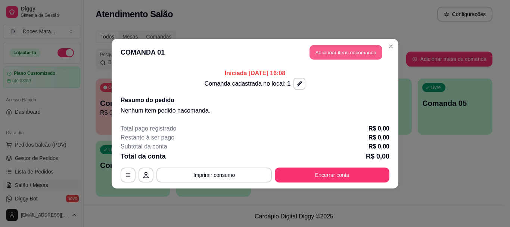
click at [343, 53] on button "Adicionar itens na comanda" at bounding box center [345, 52] width 73 height 15
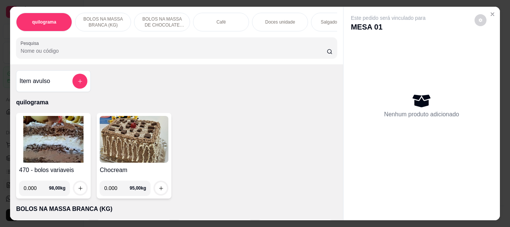
click at [29, 146] on img at bounding box center [53, 139] width 69 height 47
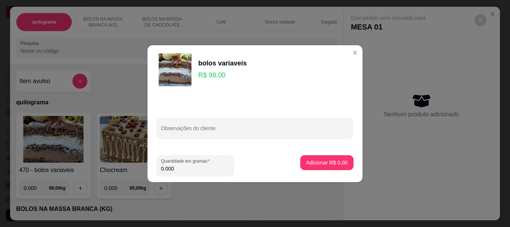
click at [187, 171] on input "0.000" at bounding box center [195, 168] width 69 height 7
type input "0.410"
click at [308, 159] on p "Adicionar R$ 40,18" at bounding box center [325, 162] width 43 height 7
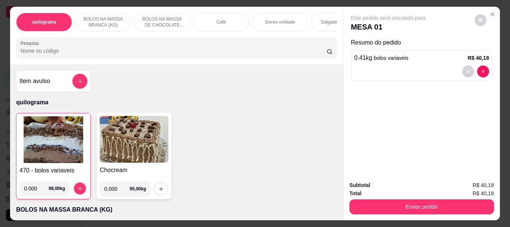
click at [41, 53] on input "Pesquisa" at bounding box center [174, 50] width 306 height 7
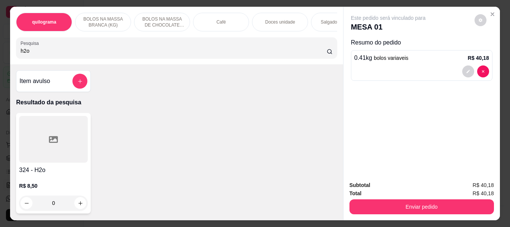
type input "h2o"
click at [80, 133] on div at bounding box center [53, 139] width 69 height 47
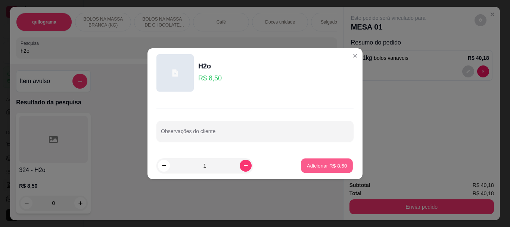
click at [326, 168] on p "Adicionar R$ 8,50" at bounding box center [326, 165] width 40 height 7
type input "1"
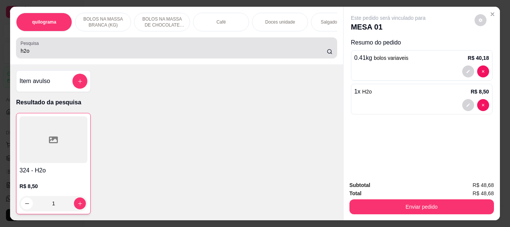
click at [46, 52] on input "h2o" at bounding box center [174, 50] width 306 height 7
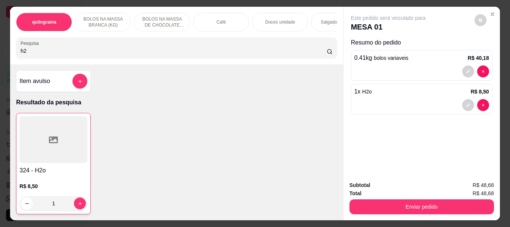
type input "h"
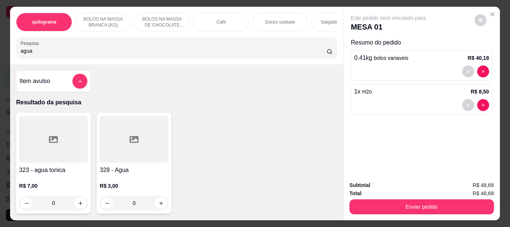
type input "agua"
click at [113, 151] on div at bounding box center [134, 139] width 69 height 47
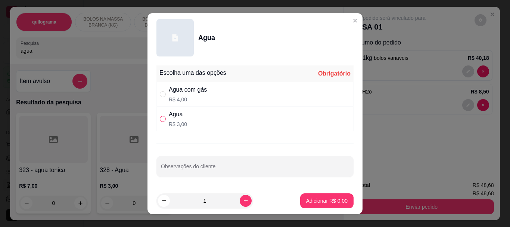
click at [160, 117] on input "" at bounding box center [163, 119] width 6 height 6
radio input "true"
click at [317, 195] on button "Adicionar R$ 3,00" at bounding box center [327, 200] width 52 height 15
type input "1"
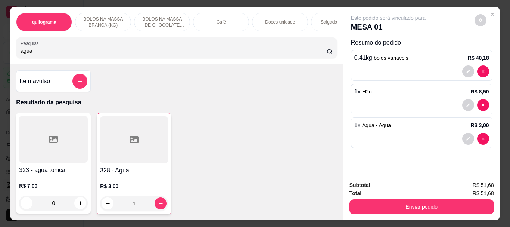
click at [41, 54] on input "agua" at bounding box center [174, 50] width 306 height 7
type input "a"
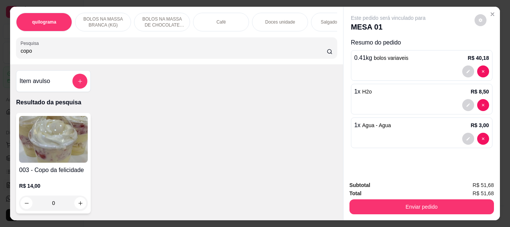
type input "copo"
click at [49, 131] on img at bounding box center [53, 139] width 69 height 47
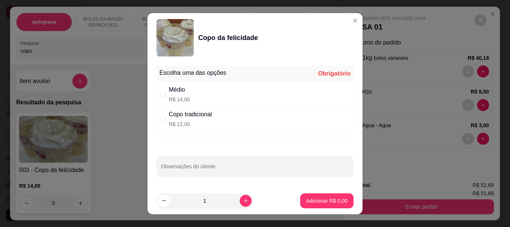
click at [163, 118] on div "" at bounding box center [164, 119] width 9 height 8
radio input "true"
click at [315, 202] on p "Adicionar R$ 12,00" at bounding box center [325, 200] width 44 height 7
type input "1"
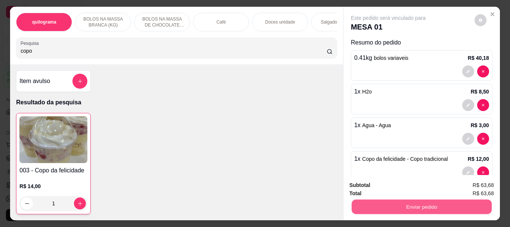
click at [407, 200] on button "Enviar pedido" at bounding box center [421, 206] width 140 height 15
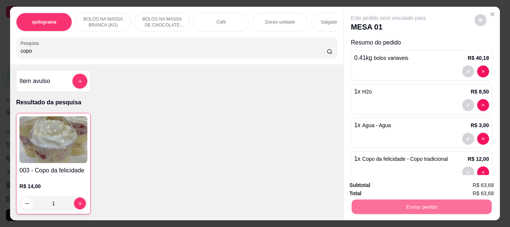
click at [396, 183] on button "Não registrar e enviar pedido" at bounding box center [396, 185] width 75 height 14
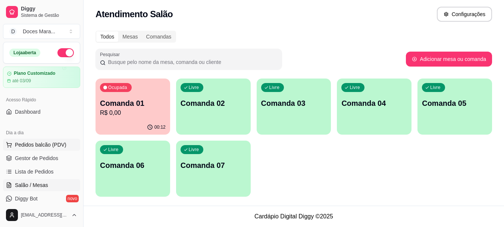
click at [39, 145] on span "Pedidos balcão (PDV)" at bounding box center [41, 144] width 52 height 7
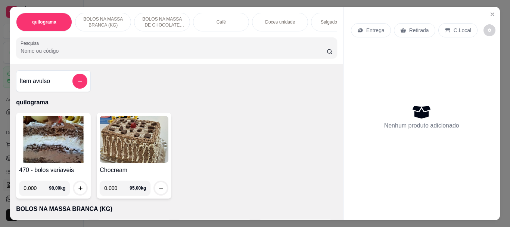
select select "ALL"
select select "0"
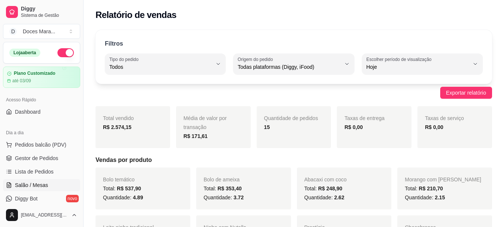
click at [44, 188] on span "Salão / Mesas" at bounding box center [31, 184] width 33 height 7
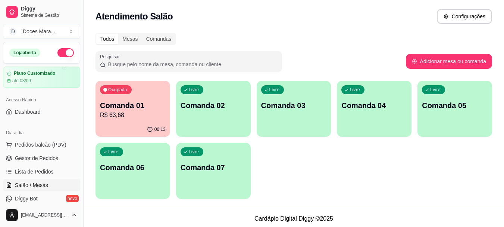
click at [134, 115] on p "R$ 63,68" at bounding box center [133, 114] width 66 height 9
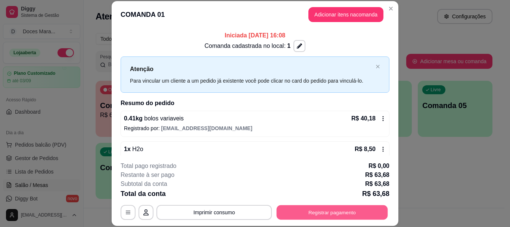
click at [322, 215] on button "Registrar pagamento" at bounding box center [332, 212] width 111 height 15
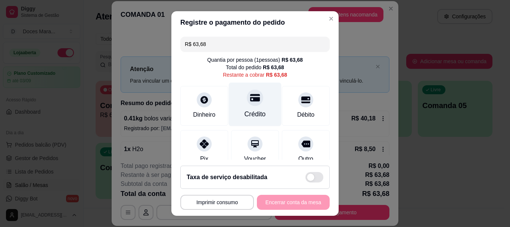
click at [249, 109] on div "Crédito" at bounding box center [254, 114] width 21 height 10
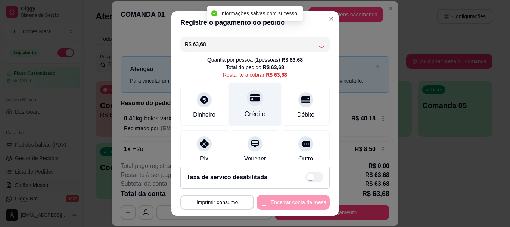
type input "R$ 0,00"
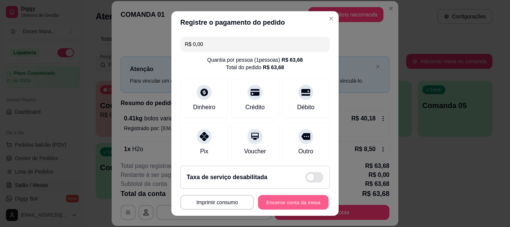
click at [280, 200] on button "Encerrar conta da mesa" at bounding box center [293, 201] width 71 height 15
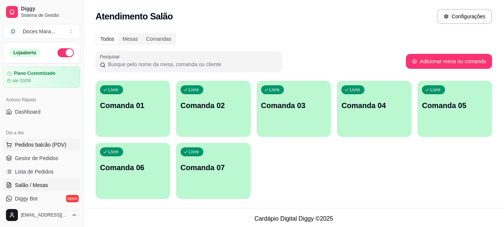
click at [34, 143] on span "Pedidos balcão (PDV)" at bounding box center [41, 144] width 52 height 7
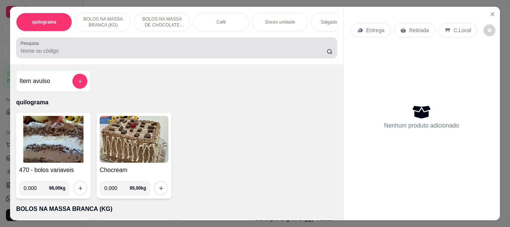
click at [58, 49] on div at bounding box center [177, 47] width 312 height 15
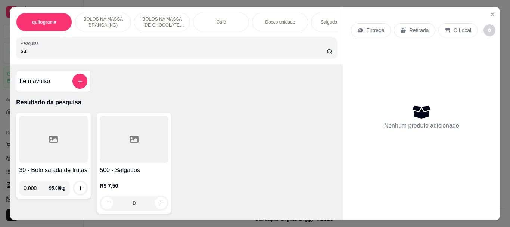
type input "sal"
click at [154, 157] on div at bounding box center [134, 139] width 69 height 47
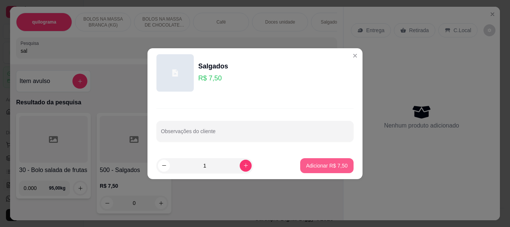
click at [307, 167] on p "Adicionar R$ 7,50" at bounding box center [326, 165] width 41 height 7
type input "1"
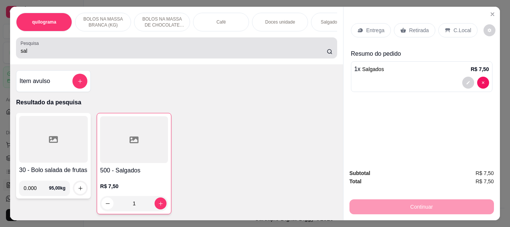
click at [68, 54] on input "sal" at bounding box center [174, 50] width 306 height 7
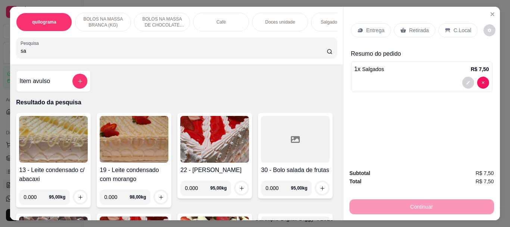
type input "s"
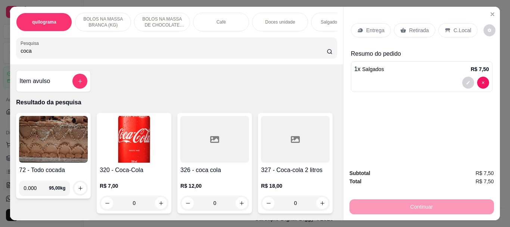
type input "coca"
click at [159, 144] on img at bounding box center [134, 139] width 69 height 47
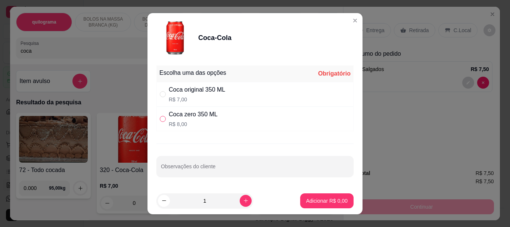
click at [160, 122] on label "" at bounding box center [163, 119] width 6 height 8
click at [160, 122] on input "" at bounding box center [163, 119] width 6 height 6
click at [160, 117] on input "" at bounding box center [163, 119] width 6 height 6
radio input "true"
click at [311, 199] on p "Adicionar R$ 8,00" at bounding box center [326, 200] width 40 height 7
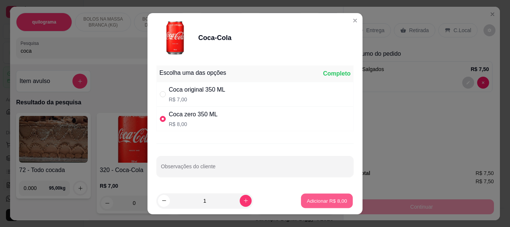
type input "1"
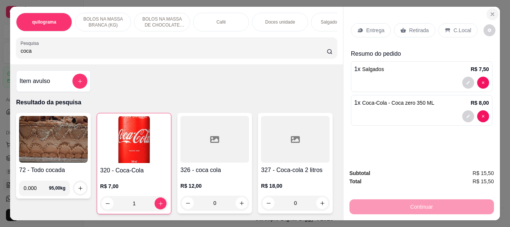
click at [492, 12] on icon "Close" at bounding box center [492, 14] width 6 height 6
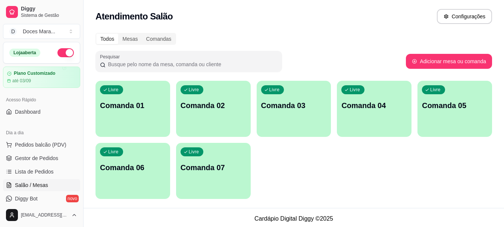
click at [133, 106] on p "Comanda 01" at bounding box center [133, 105] width 66 height 10
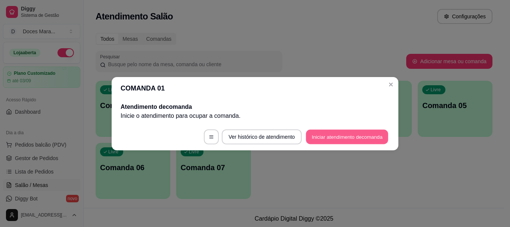
click at [325, 139] on button "Iniciar atendimento de comanda" at bounding box center [347, 136] width 82 height 15
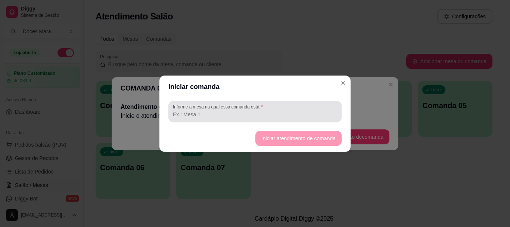
click at [172, 112] on div "Informe a mesa na qual essa comanda está." at bounding box center [254, 111] width 173 height 21
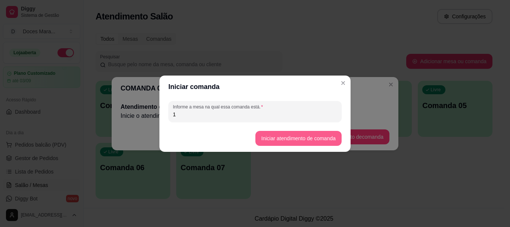
type input "1"
click at [305, 135] on button "Iniciar atendimento de comanda" at bounding box center [298, 138] width 86 height 15
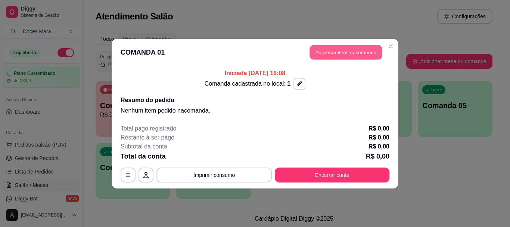
click at [339, 52] on button "Adicionar itens na comanda" at bounding box center [345, 52] width 73 height 15
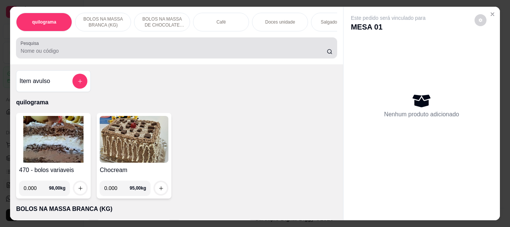
click at [41, 51] on input "Pesquisa" at bounding box center [174, 50] width 306 height 7
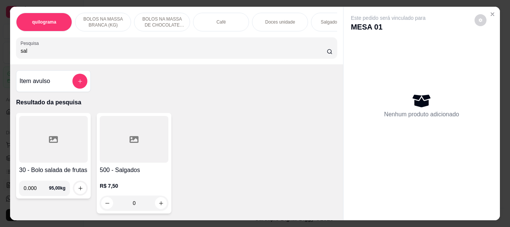
type input "sal"
click at [120, 144] on div at bounding box center [134, 139] width 69 height 47
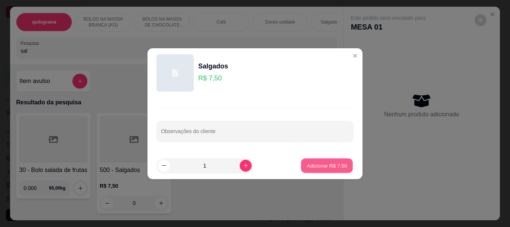
click at [309, 164] on p "Adicionar R$ 7,50" at bounding box center [326, 165] width 40 height 7
type input "1"
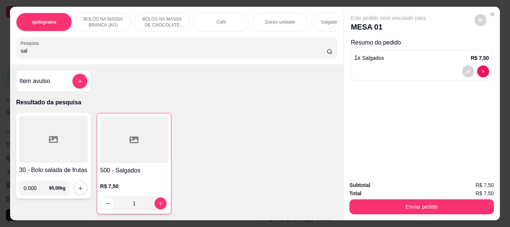
click at [39, 54] on input "sal" at bounding box center [174, 50] width 306 height 7
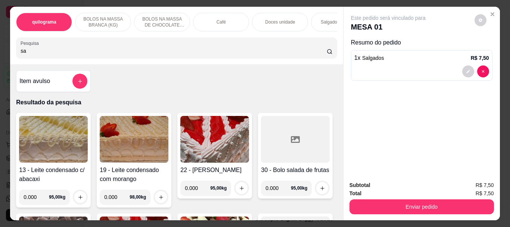
type input "s"
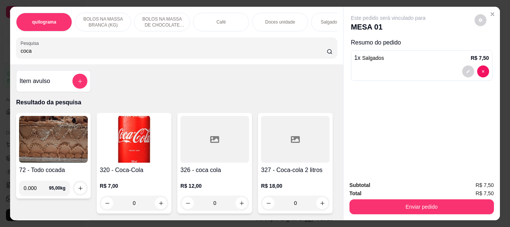
type input "coca"
click at [133, 130] on img at bounding box center [134, 139] width 69 height 47
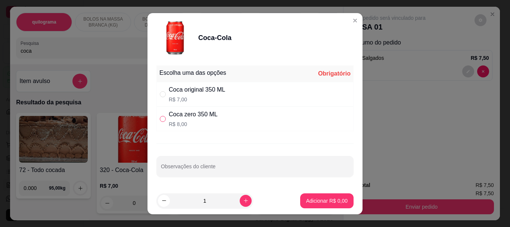
click at [163, 121] on input "" at bounding box center [163, 119] width 6 height 6
radio input "true"
click at [311, 196] on button "Adicionar R$ 8,00" at bounding box center [327, 200] width 52 height 15
type input "1"
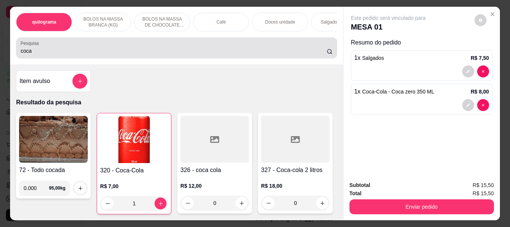
click at [96, 47] on div "coca" at bounding box center [177, 47] width 312 height 15
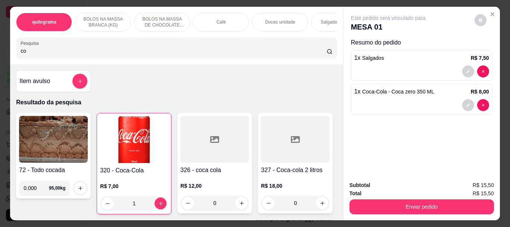
type input "c"
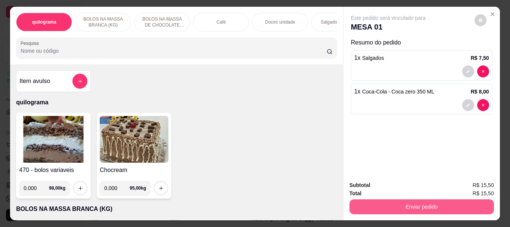
click at [436, 205] on button "Enviar pedido" at bounding box center [421, 206] width 144 height 15
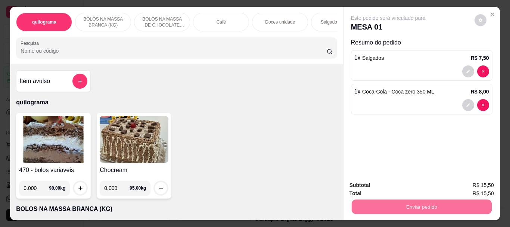
click at [410, 183] on button "Não registrar e enviar pedido" at bounding box center [396, 185] width 75 height 14
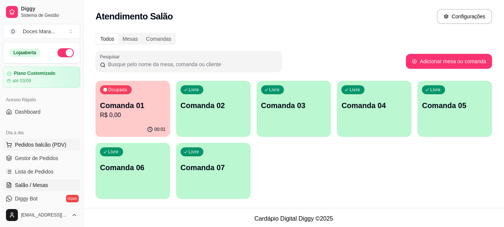
click at [43, 142] on span "Pedidos balcão (PDV)" at bounding box center [41, 144] width 52 height 7
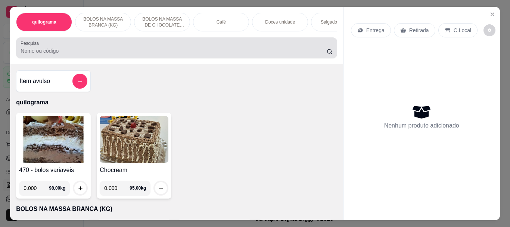
click at [84, 52] on input "Pesquisa" at bounding box center [174, 50] width 306 height 7
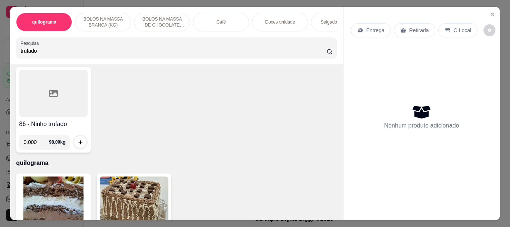
scroll to position [149, 0]
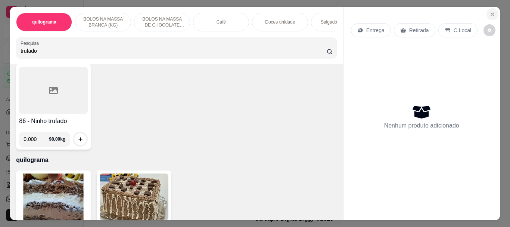
type input "trufado"
click at [489, 11] on icon "Close" at bounding box center [492, 14] width 6 height 6
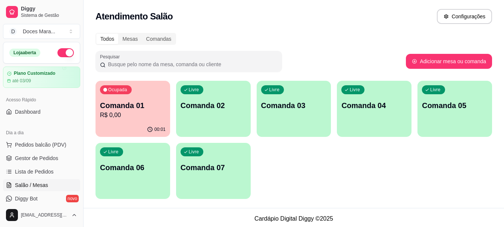
click at [223, 116] on div "Livre Comanda 02" at bounding box center [213, 104] width 75 height 47
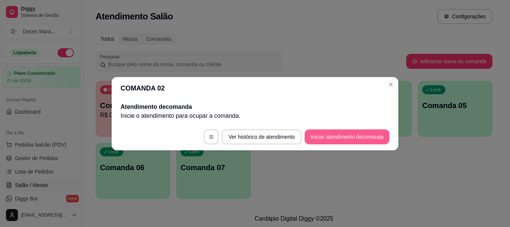
click at [342, 136] on button "Iniciar atendimento de comanda" at bounding box center [347, 136] width 85 height 15
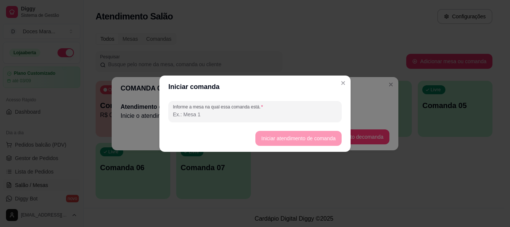
click at [218, 117] on input "Informe a mesa na qual essa comanda está." at bounding box center [255, 113] width 164 height 7
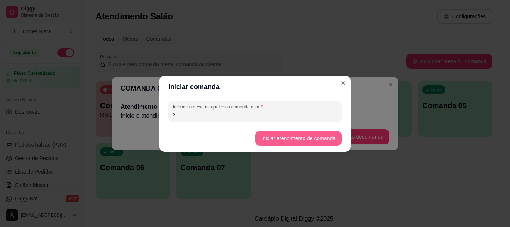
type input "2"
click at [271, 139] on button "Iniciar atendimento de comanda" at bounding box center [298, 138] width 84 height 15
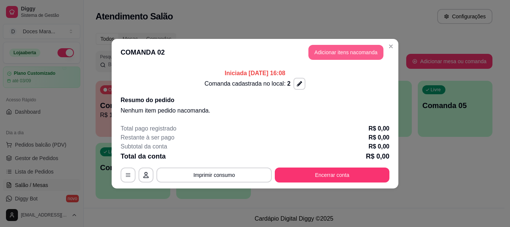
click at [325, 49] on button "Adicionar itens na comanda" at bounding box center [345, 52] width 75 height 15
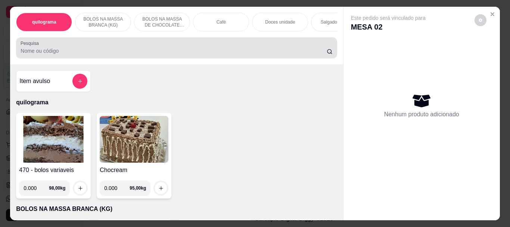
click at [185, 46] on div at bounding box center [177, 47] width 312 height 15
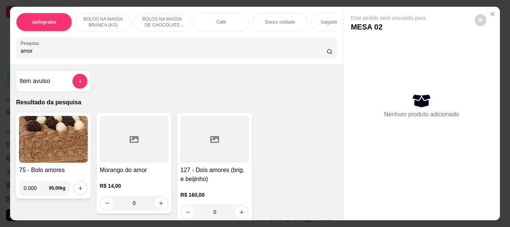
type input "amor"
click at [132, 148] on div at bounding box center [134, 139] width 69 height 47
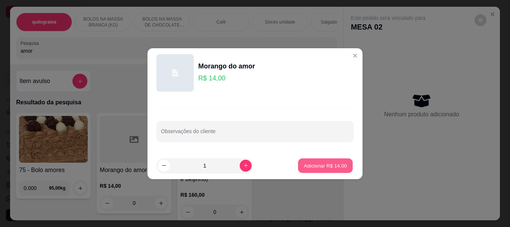
click at [324, 168] on p "Adicionar R$ 14,00" at bounding box center [325, 165] width 43 height 7
type input "1"
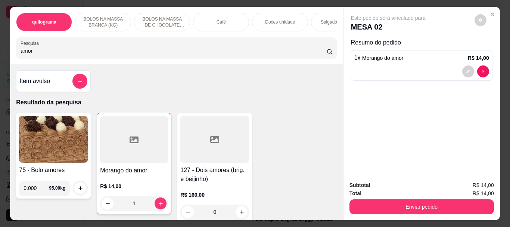
click at [275, 20] on p "Doces unidade" at bounding box center [280, 22] width 30 height 6
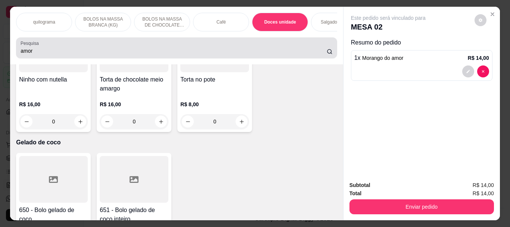
scroll to position [20, 0]
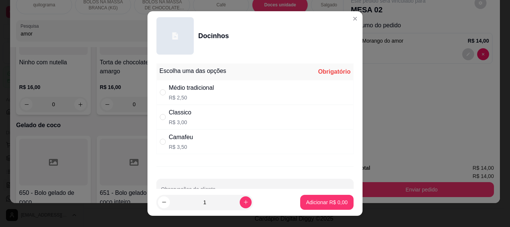
click at [180, 89] on div "Médio tradicional" at bounding box center [191, 87] width 45 height 9
radio input "true"
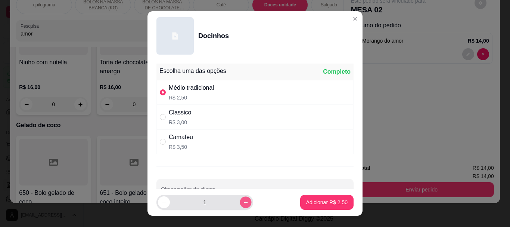
click at [240, 201] on button "increase-product-quantity" at bounding box center [246, 202] width 12 height 12
type input "4"
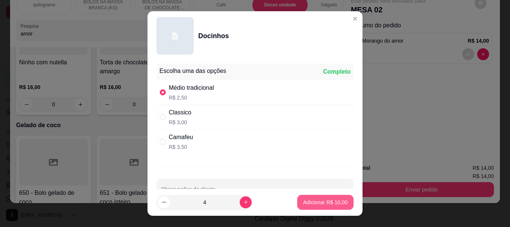
click at [309, 202] on p "Adicionar R$ 10,00" at bounding box center [325, 201] width 44 height 7
type input "4"
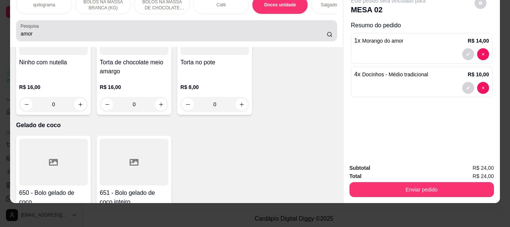
click at [154, 29] on div "amor" at bounding box center [177, 30] width 312 height 15
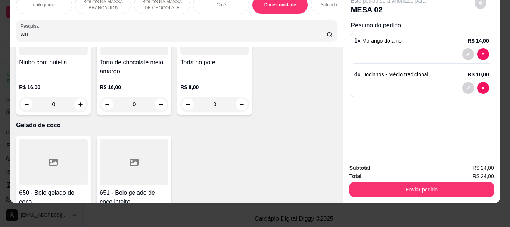
type input "a"
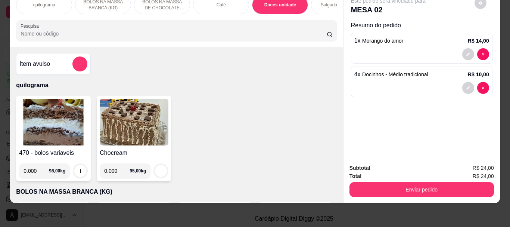
click at [55, 116] on img at bounding box center [53, 122] width 69 height 47
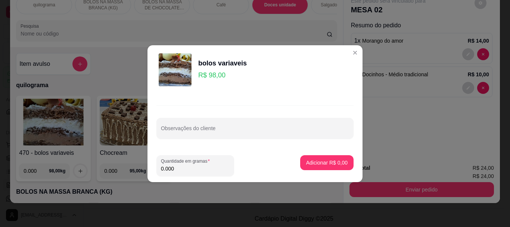
click at [177, 169] on input "0.000" at bounding box center [195, 168] width 69 height 7
type input "0.090"
click at [318, 159] on p "Adicionar R$ 8,82" at bounding box center [326, 162] width 41 height 7
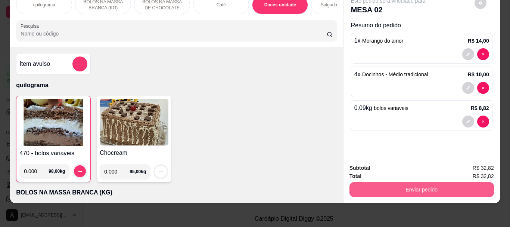
click at [415, 182] on button "Enviar pedido" at bounding box center [421, 189] width 144 height 15
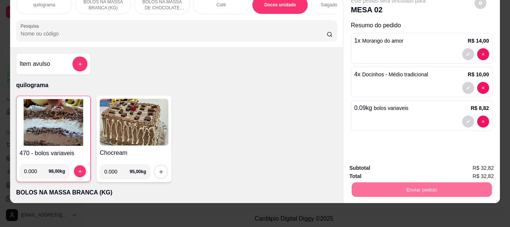
click at [413, 166] on button "Não registrar e enviar pedido" at bounding box center [396, 165] width 75 height 14
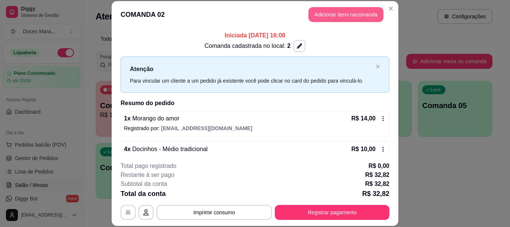
click at [330, 12] on button "Adicionar itens na comanda" at bounding box center [345, 14] width 75 height 15
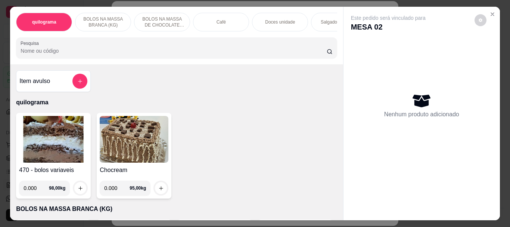
click at [223, 19] on div "Café" at bounding box center [221, 22] width 56 height 19
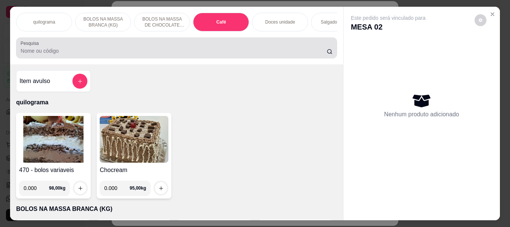
scroll to position [20, 0]
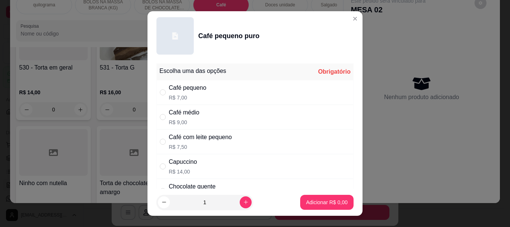
click at [190, 90] on div "Café pequeno" at bounding box center [188, 87] width 38 height 9
radio input "true"
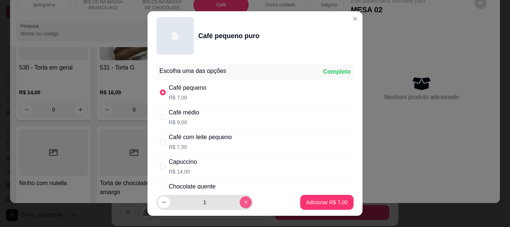
click at [243, 200] on icon "increase-product-quantity" at bounding box center [246, 202] width 6 height 6
type input "2"
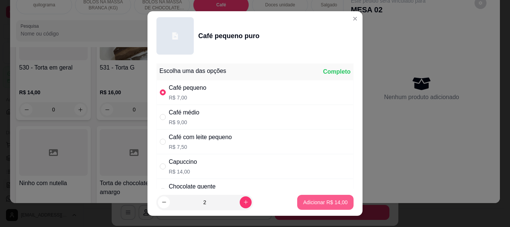
click at [308, 202] on p "Adicionar R$ 14,00" at bounding box center [325, 201] width 44 height 7
type input "2"
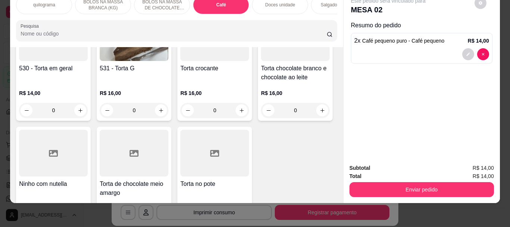
click at [181, 31] on input "Pesquisa" at bounding box center [174, 33] width 306 height 7
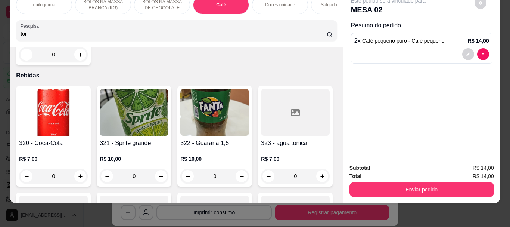
scroll to position [2996, 0]
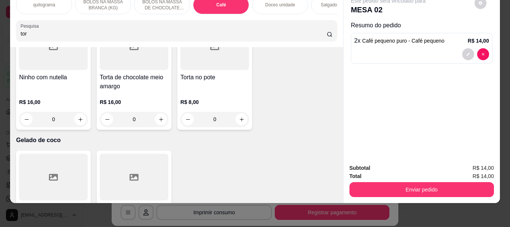
type input "tor"
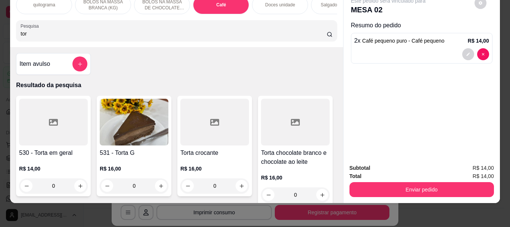
click at [140, 119] on img at bounding box center [134, 122] width 69 height 47
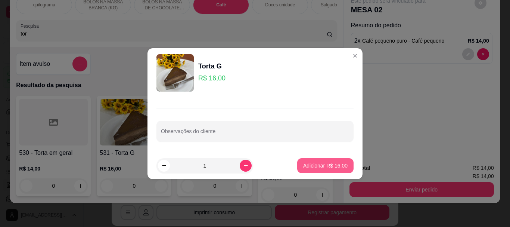
click at [310, 165] on p "Adicionar R$ 16,00" at bounding box center [325, 165] width 44 height 7
type input "1"
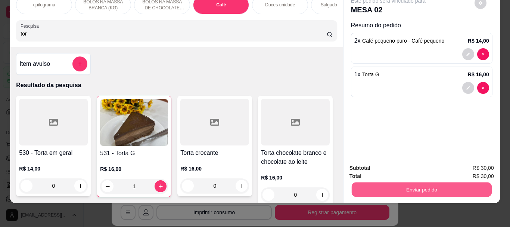
click at [400, 182] on button "Enviar pedido" at bounding box center [421, 189] width 140 height 15
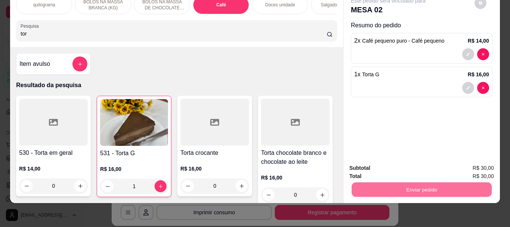
click at [403, 165] on button "Não registrar e enviar pedido" at bounding box center [396, 165] width 75 height 14
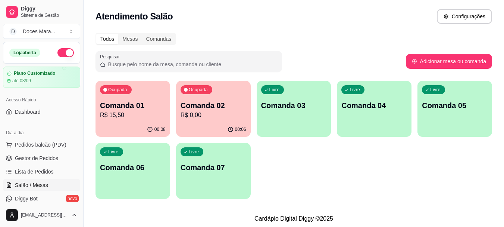
click at [136, 105] on p "Comanda 01" at bounding box center [133, 105] width 66 height 10
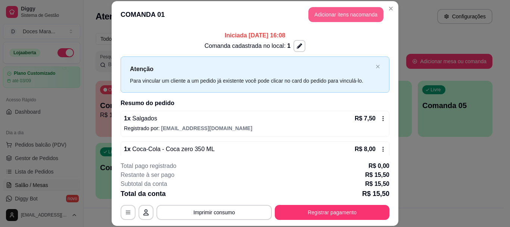
click at [326, 12] on button "Adicionar itens na comanda" at bounding box center [345, 14] width 75 height 15
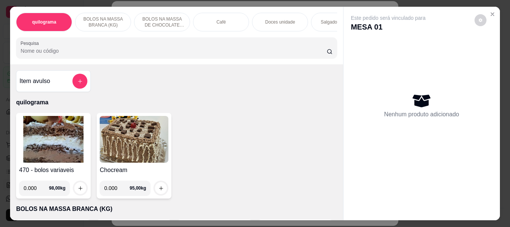
click at [46, 134] on img at bounding box center [53, 139] width 69 height 47
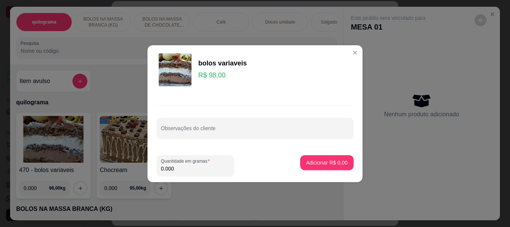
click at [182, 165] on input "0.000" at bounding box center [195, 168] width 69 height 7
type input "0.060"
click at [307, 158] on button "Adicionar R$ 5,88" at bounding box center [327, 162] width 52 height 15
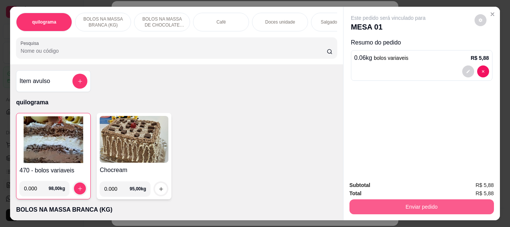
click at [394, 199] on button "Enviar pedido" at bounding box center [421, 206] width 144 height 15
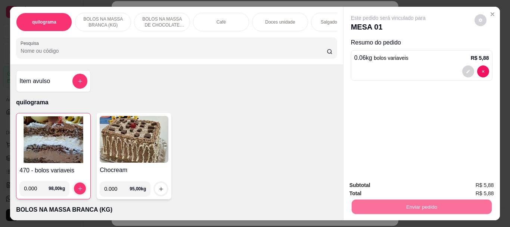
click at [415, 184] on button "Não registrar e enviar pedido" at bounding box center [397, 185] width 78 height 14
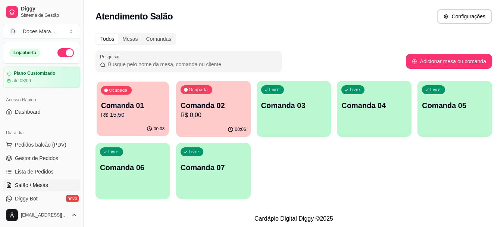
click at [129, 109] on p "Comanda 01" at bounding box center [133, 105] width 64 height 10
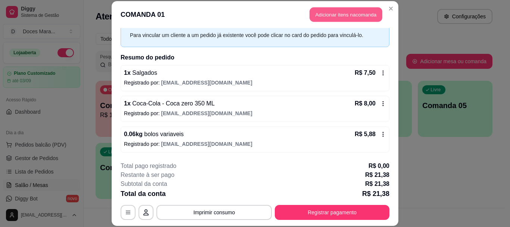
click at [334, 13] on button "Adicionar itens na comanda" at bounding box center [345, 14] width 73 height 15
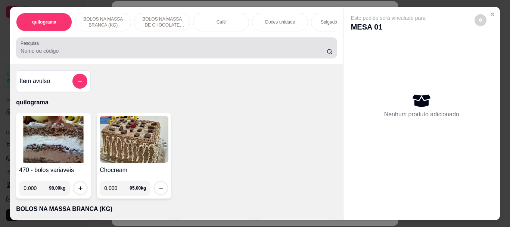
click at [125, 48] on div at bounding box center [177, 47] width 312 height 15
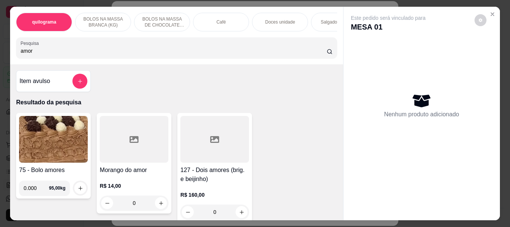
type input "amor"
click at [124, 158] on div at bounding box center [134, 139] width 69 height 47
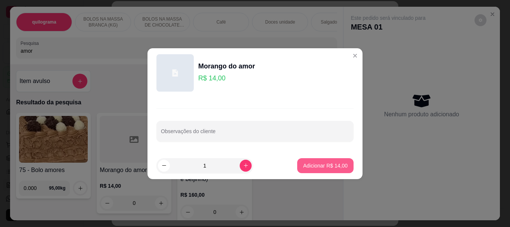
click at [304, 163] on p "Adicionar R$ 14,00" at bounding box center [325, 165] width 44 height 7
type input "1"
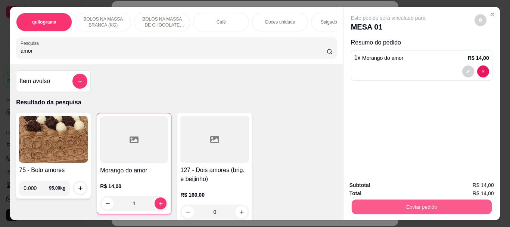
click at [365, 205] on button "Enviar pedido" at bounding box center [421, 206] width 140 height 15
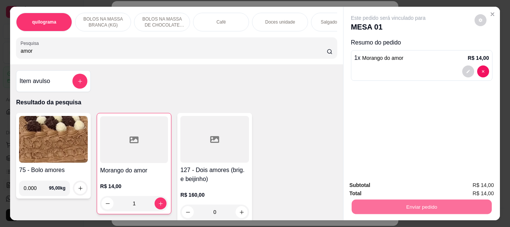
click at [371, 185] on button "Não registrar e enviar pedido" at bounding box center [396, 185] width 75 height 14
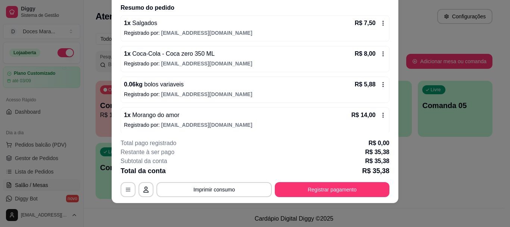
scroll to position [76, 0]
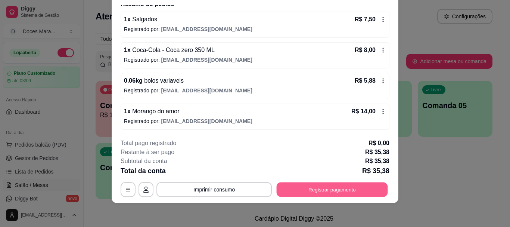
click at [360, 184] on button "Registrar pagamento" at bounding box center [332, 189] width 111 height 15
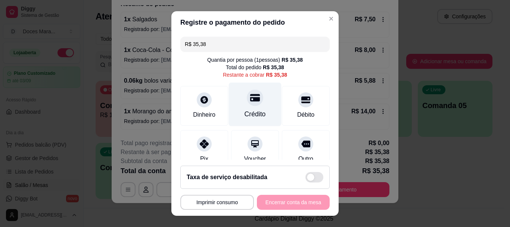
click at [248, 104] on div at bounding box center [255, 98] width 16 height 16
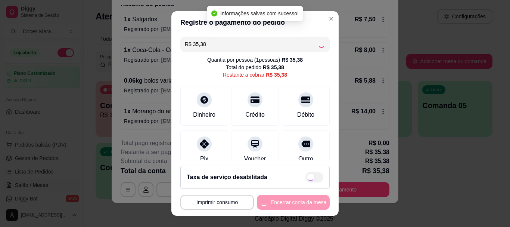
type input "R$ 0,00"
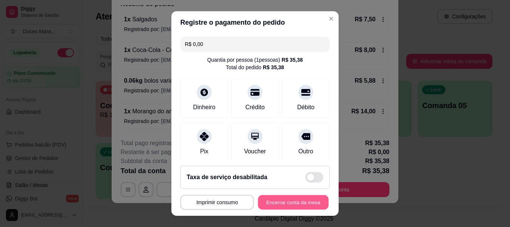
click at [292, 200] on button "Encerrar conta da mesa" at bounding box center [293, 201] width 71 height 15
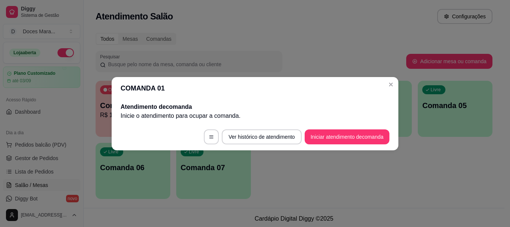
scroll to position [0, 0]
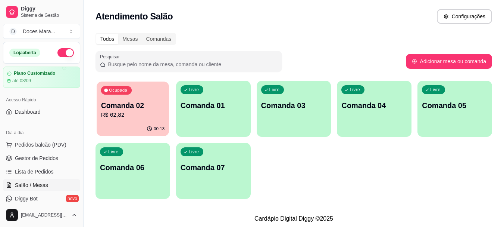
click at [128, 105] on p "Comanda 02" at bounding box center [133, 105] width 64 height 10
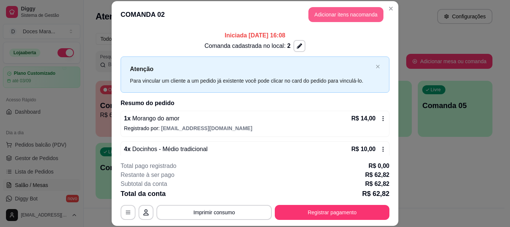
click at [352, 13] on button "Adicionar itens na comanda" at bounding box center [345, 14] width 75 height 15
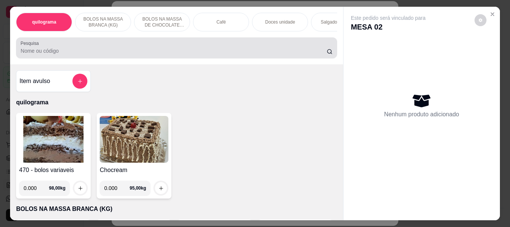
click at [89, 52] on input "Pesquisa" at bounding box center [174, 50] width 306 height 7
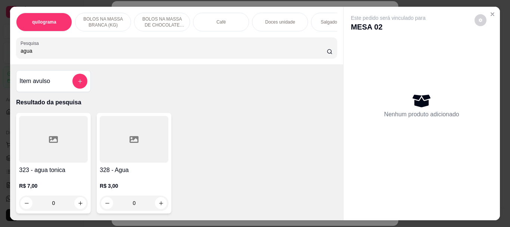
type input "agua"
click at [109, 141] on div at bounding box center [134, 139] width 69 height 47
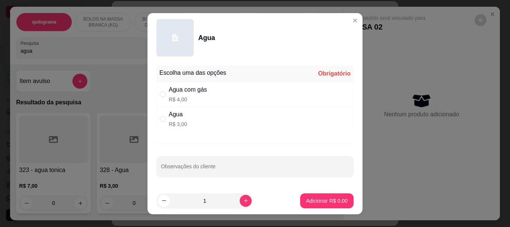
click at [190, 112] on div "Agua R$ 3,00" at bounding box center [254, 118] width 197 height 25
radio input "true"
click at [309, 199] on p "Adicionar R$ 3,00" at bounding box center [326, 200] width 41 height 7
type input "1"
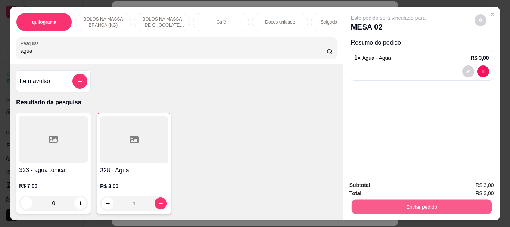
click at [377, 199] on button "Enviar pedido" at bounding box center [421, 206] width 140 height 15
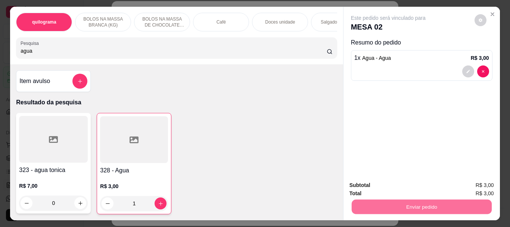
click at [404, 186] on button "Não registrar e enviar pedido" at bounding box center [397, 185] width 78 height 14
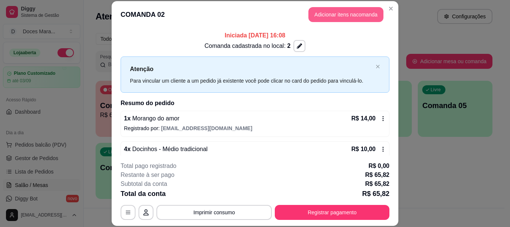
click at [322, 16] on button "Adicionar itens na comanda" at bounding box center [345, 14] width 75 height 15
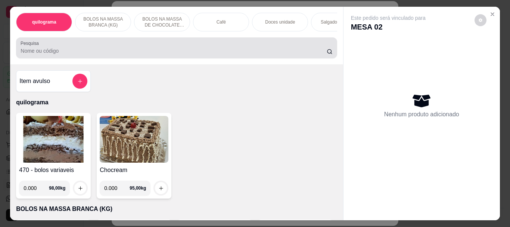
click at [100, 46] on div at bounding box center [177, 47] width 312 height 15
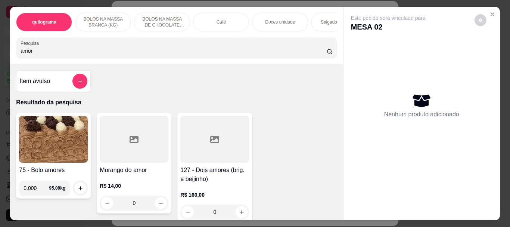
type input "amor"
click at [119, 150] on div at bounding box center [134, 139] width 69 height 47
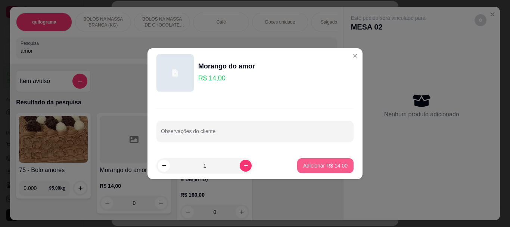
click at [303, 164] on p "Adicionar R$ 14,00" at bounding box center [325, 165] width 44 height 7
type input "1"
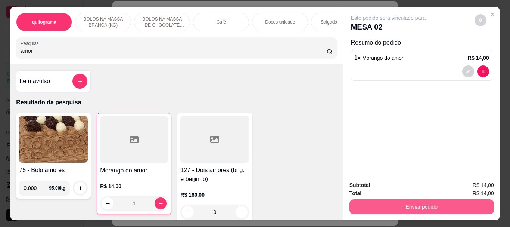
click at [380, 201] on button "Enviar pedido" at bounding box center [421, 206] width 144 height 15
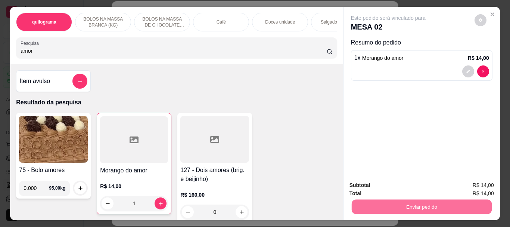
click at [393, 186] on button "Não registrar e enviar pedido" at bounding box center [397, 185] width 78 height 14
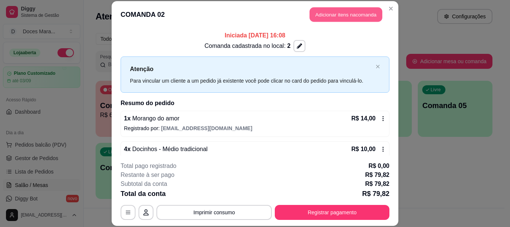
click at [334, 16] on button "Adicionar itens na comanda" at bounding box center [345, 14] width 73 height 15
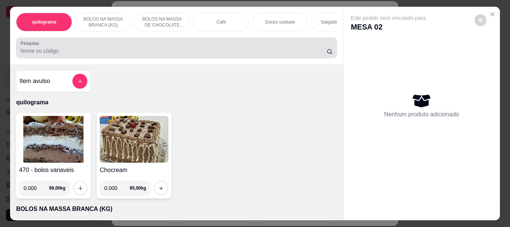
click at [77, 47] on div at bounding box center [177, 47] width 312 height 15
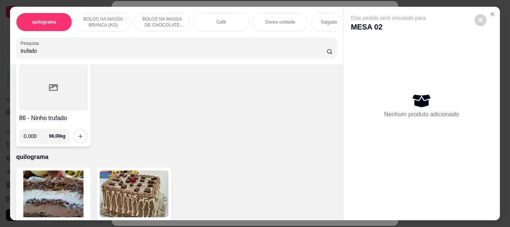
scroll to position [149, 0]
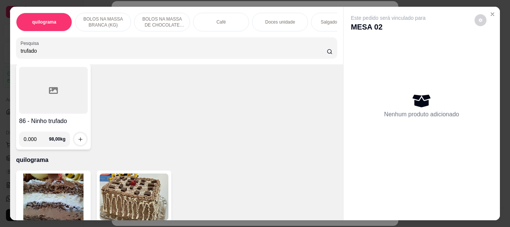
type input "trufado"
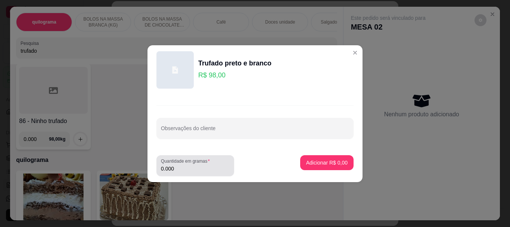
click at [202, 165] on input "0.000" at bounding box center [195, 168] width 69 height 7
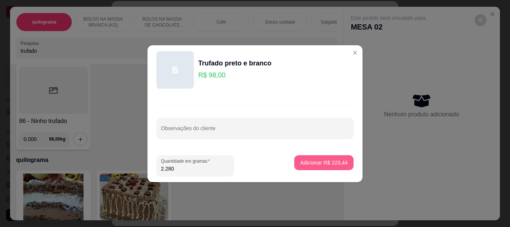
type input "2.280"
click at [313, 163] on p "Adicionar R$ 223,44" at bounding box center [323, 162] width 47 height 7
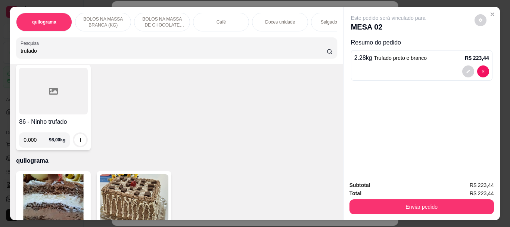
scroll to position [150, 0]
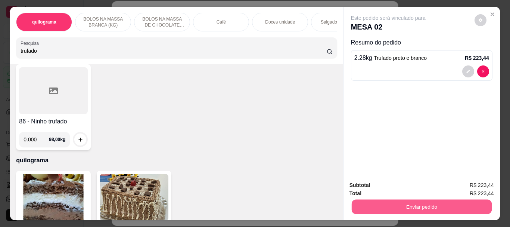
click at [385, 203] on button "Enviar pedido" at bounding box center [421, 206] width 140 height 15
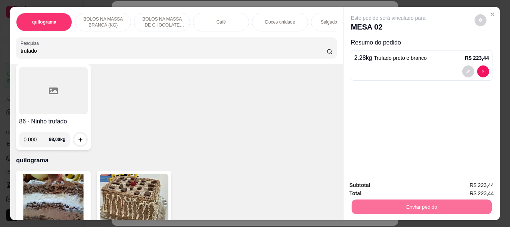
click at [373, 183] on button "Não registrar e enviar pedido" at bounding box center [397, 185] width 78 height 14
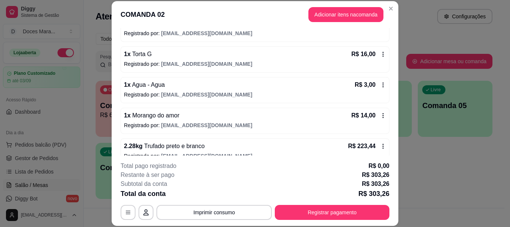
scroll to position [199, 0]
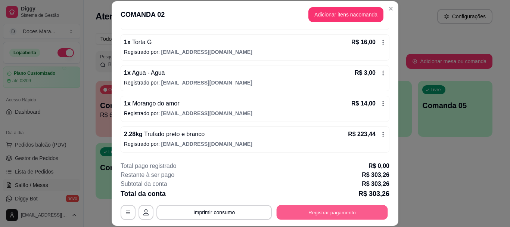
click at [321, 211] on button "Registrar pagamento" at bounding box center [332, 212] width 111 height 15
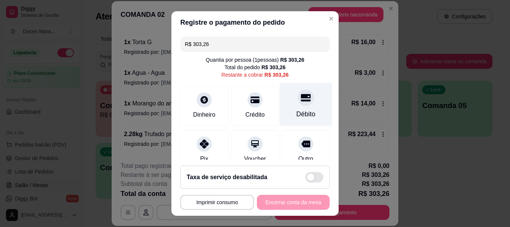
click at [297, 105] on div at bounding box center [305, 98] width 16 height 16
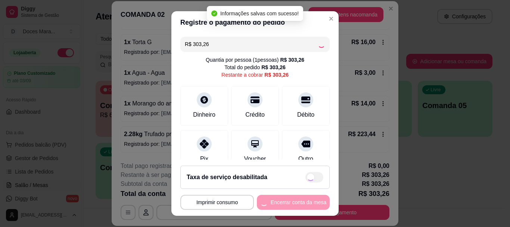
type input "R$ 0,00"
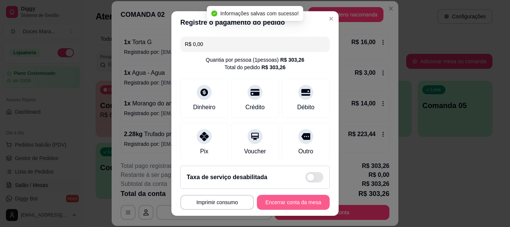
click at [285, 198] on button "Encerrar conta da mesa" at bounding box center [293, 201] width 73 height 15
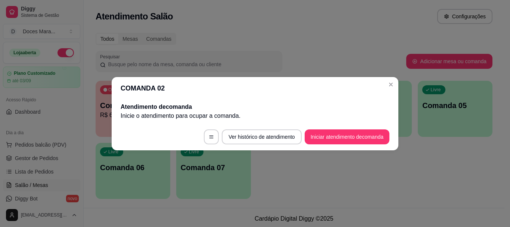
scroll to position [0, 0]
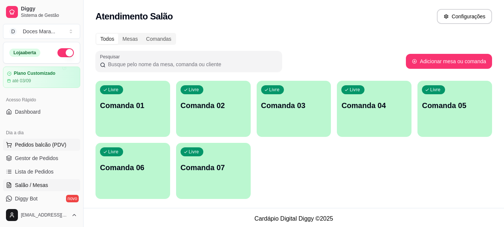
click at [50, 144] on span "Pedidos balcão (PDV)" at bounding box center [41, 144] width 52 height 7
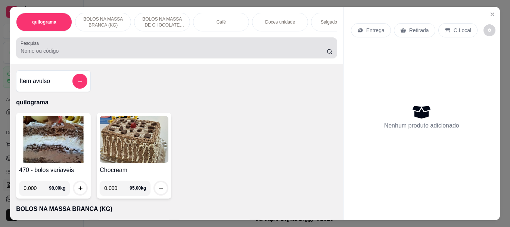
click at [91, 52] on input "Pesquisa" at bounding box center [174, 50] width 306 height 7
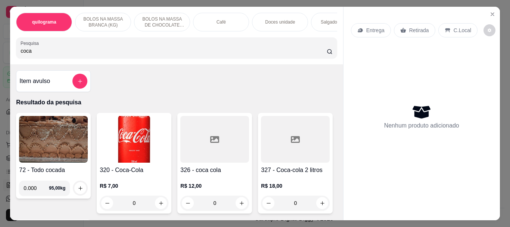
type input "coca"
click at [128, 141] on img at bounding box center [134, 139] width 69 height 47
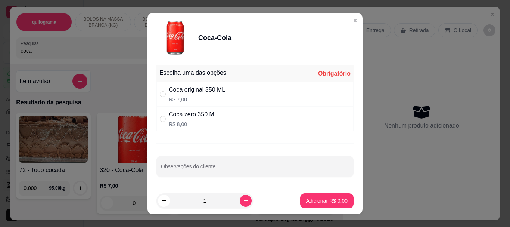
click at [173, 94] on div "Coca original 350 ML R$ 7,00" at bounding box center [197, 94] width 56 height 18
radio input "true"
click at [314, 195] on button "Adicionar R$ 7,00" at bounding box center [326, 200] width 53 height 15
type input "1"
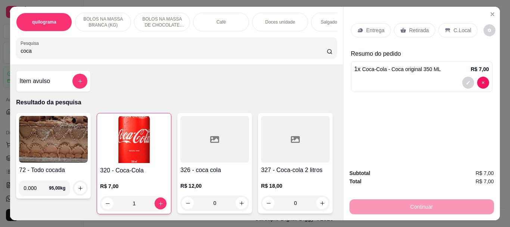
click at [142, 155] on img at bounding box center [134, 139] width 68 height 47
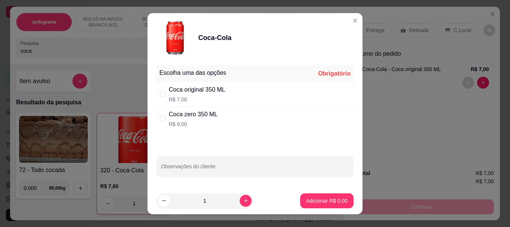
click at [159, 123] on div "Coca zero 350 ML R$ 8,00" at bounding box center [254, 118] width 197 height 25
radio input "true"
click at [317, 199] on p "Adicionar R$ 8,00" at bounding box center [326, 200] width 40 height 7
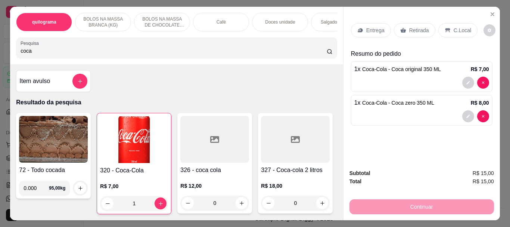
click at [419, 27] on p "Retirada" at bounding box center [419, 30] width 20 height 7
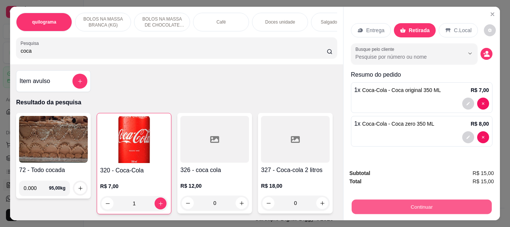
click at [422, 202] on button "Continuar" at bounding box center [421, 206] width 140 height 15
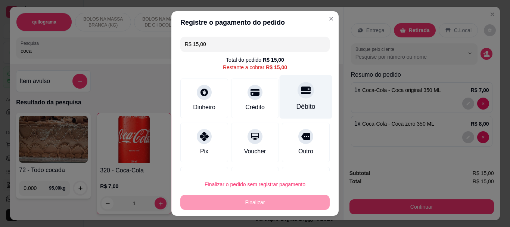
click at [297, 97] on div at bounding box center [305, 90] width 16 height 16
type input "R$ 0,00"
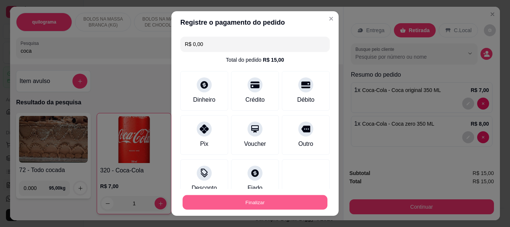
click at [287, 202] on button "Finalizar" at bounding box center [255, 201] width 145 height 15
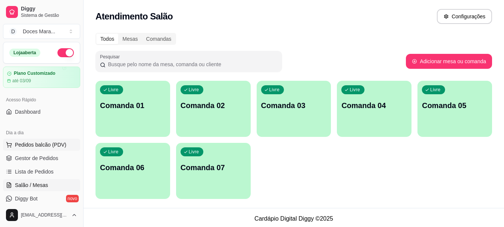
click at [38, 145] on span "Pedidos balcão (PDV)" at bounding box center [41, 144] width 52 height 7
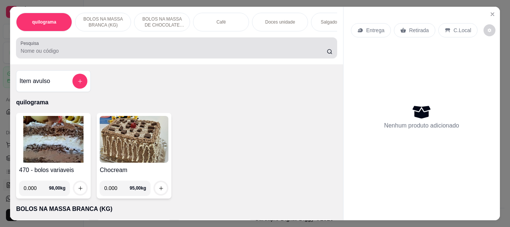
click at [76, 46] on div at bounding box center [177, 47] width 312 height 15
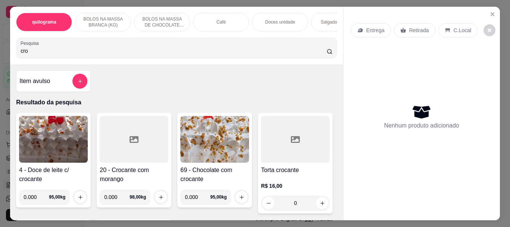
click at [228, 144] on img at bounding box center [214, 139] width 69 height 47
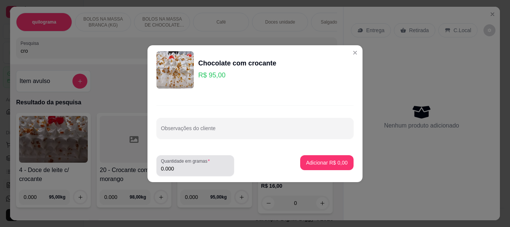
click at [202, 165] on input "0.000" at bounding box center [195, 168] width 69 height 7
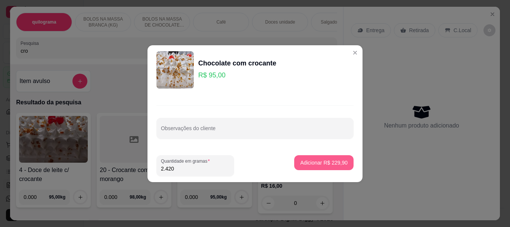
click at [306, 159] on p "Adicionar R$ 229,90" at bounding box center [323, 162] width 47 height 7
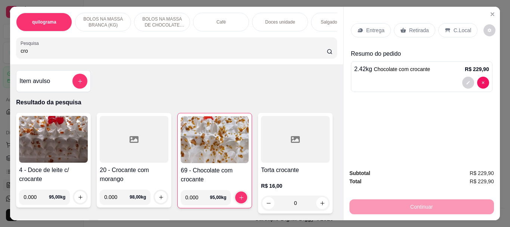
click at [372, 27] on p "Entrega" at bounding box center [375, 30] width 18 height 7
click at [403, 25] on div "Retirada" at bounding box center [414, 30] width 41 height 14
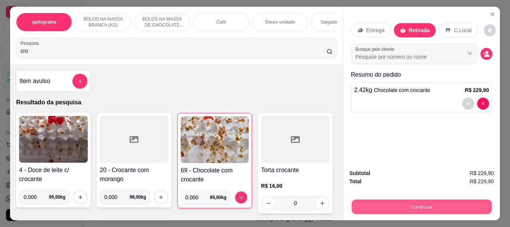
click at [418, 199] on button "Continuar" at bounding box center [421, 206] width 140 height 15
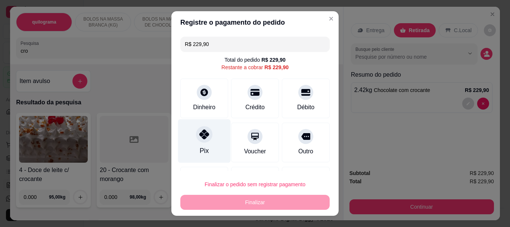
click at [201, 138] on icon at bounding box center [204, 135] width 10 height 10
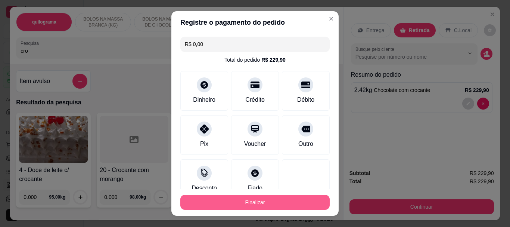
click at [249, 200] on button "Finalizar" at bounding box center [254, 201] width 149 height 15
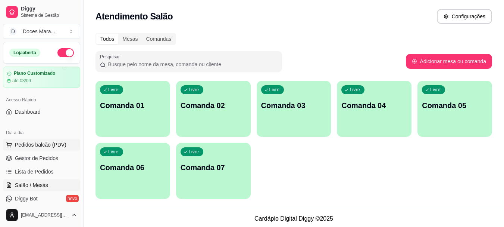
click at [52, 145] on span "Pedidos balcão (PDV)" at bounding box center [41, 144] width 52 height 7
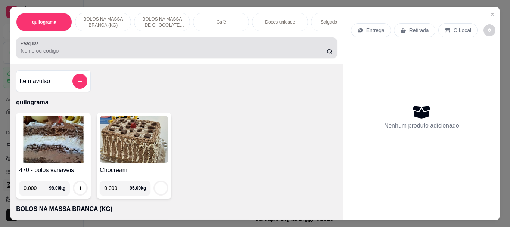
click at [107, 49] on div at bounding box center [177, 47] width 312 height 15
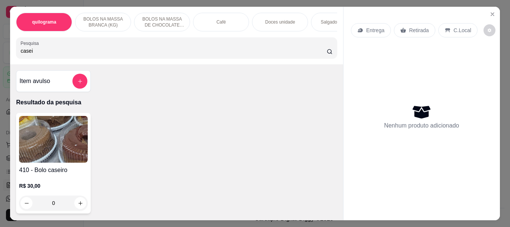
click at [58, 136] on img at bounding box center [53, 139] width 69 height 47
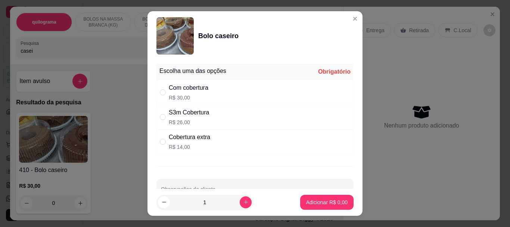
click at [175, 120] on p "R$ 26,00" at bounding box center [189, 121] width 41 height 7
click at [312, 199] on p "Adicionar R$ 26,00" at bounding box center [325, 201] width 44 height 7
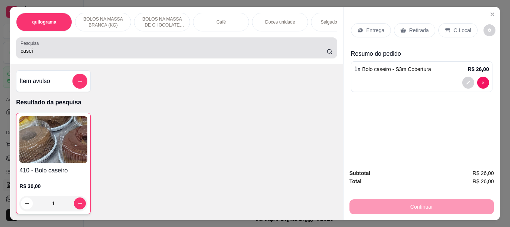
click at [207, 49] on div "casei" at bounding box center [177, 47] width 312 height 15
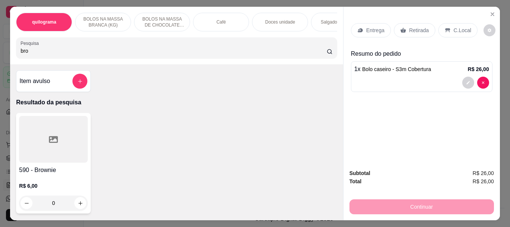
click at [60, 148] on div at bounding box center [53, 139] width 69 height 47
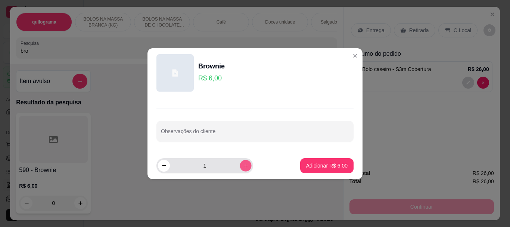
click at [243, 166] on icon "increase-product-quantity" at bounding box center [246, 165] width 6 height 6
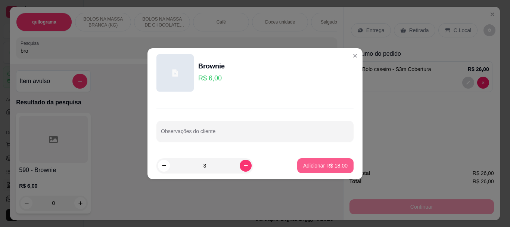
click at [308, 160] on button "Adicionar R$ 18,00" at bounding box center [325, 165] width 56 height 15
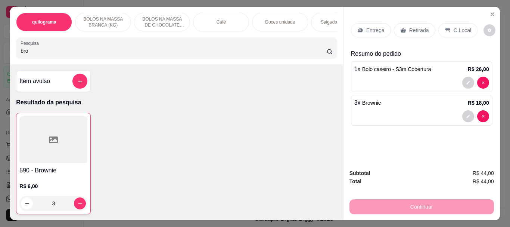
click at [417, 27] on p "Retirada" at bounding box center [419, 30] width 20 height 7
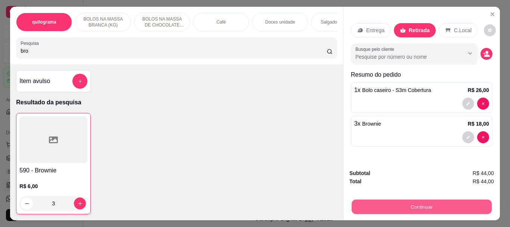
click at [422, 200] on button "Continuar" at bounding box center [421, 206] width 140 height 15
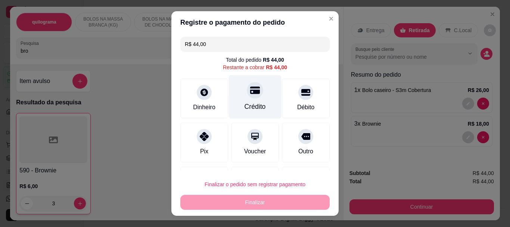
click at [252, 97] on div at bounding box center [255, 90] width 16 height 16
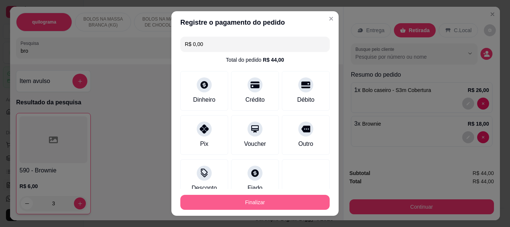
click at [294, 206] on button "Finalizar" at bounding box center [254, 201] width 149 height 15
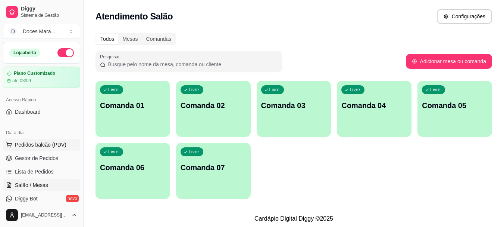
click at [34, 142] on span "Pedidos balcão (PDV)" at bounding box center [41, 144] width 52 height 7
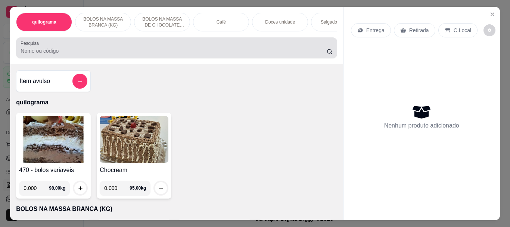
click at [72, 52] on input "Pesquisa" at bounding box center [174, 50] width 306 height 7
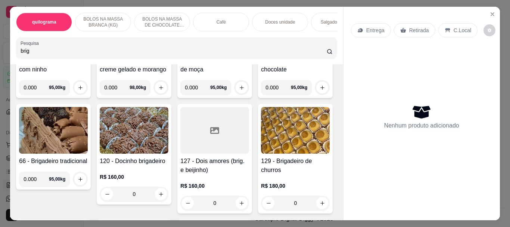
scroll to position [112, 0]
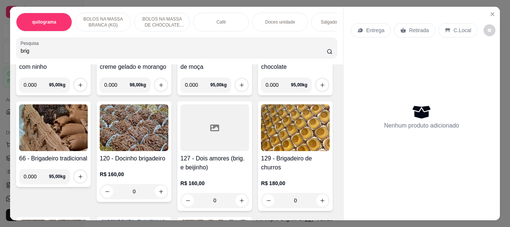
click at [261, 50] on img at bounding box center [295, 27] width 69 height 47
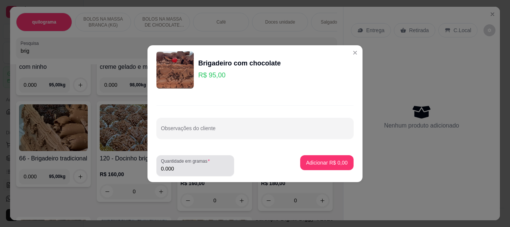
click at [193, 168] on input "0.000" at bounding box center [195, 168] width 69 height 7
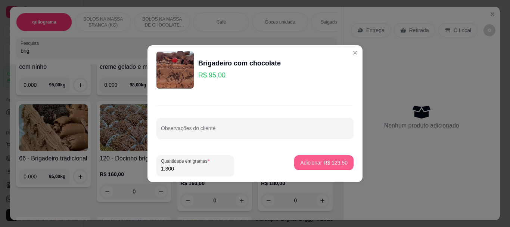
click at [313, 163] on p "Adicionar R$ 123,50" at bounding box center [323, 162] width 47 height 7
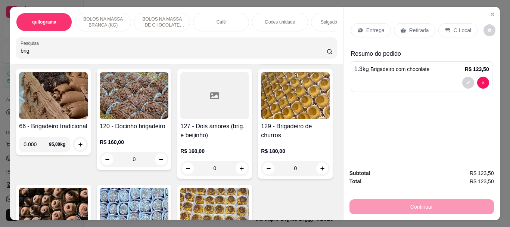
scroll to position [149, 0]
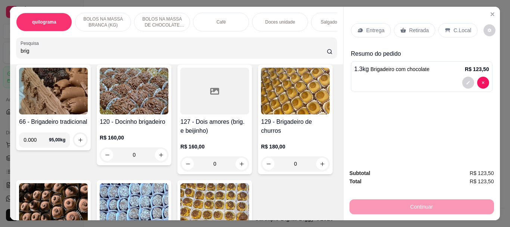
click at [412, 27] on p "Retirada" at bounding box center [419, 30] width 20 height 7
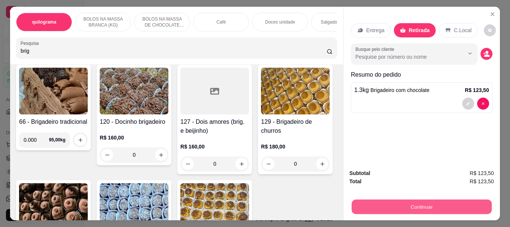
click at [415, 202] on button "Continuar" at bounding box center [421, 206] width 140 height 15
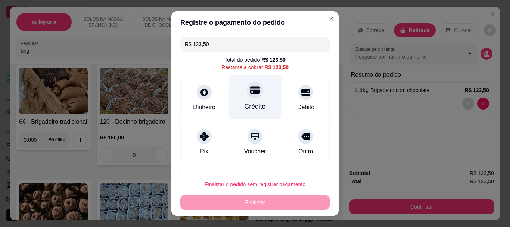
click at [250, 92] on icon at bounding box center [255, 90] width 10 height 7
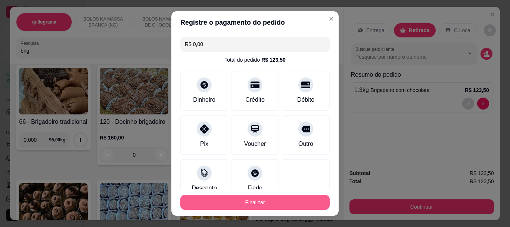
click at [261, 201] on button "Finalizar" at bounding box center [254, 201] width 149 height 15
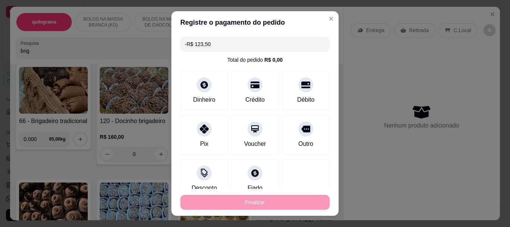
scroll to position [149, 0]
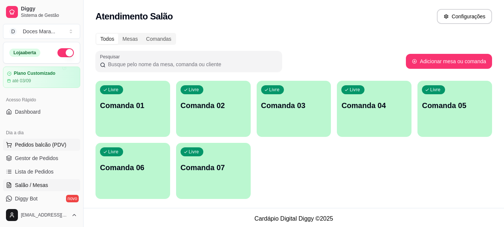
click at [49, 142] on span "Pedidos balcão (PDV)" at bounding box center [41, 144] width 52 height 7
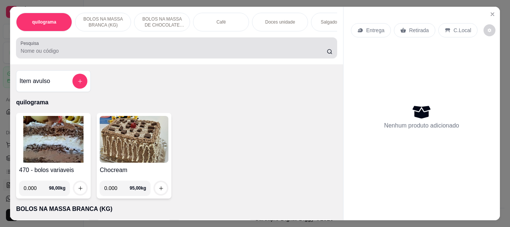
click at [85, 52] on input "Pesquisa" at bounding box center [174, 50] width 306 height 7
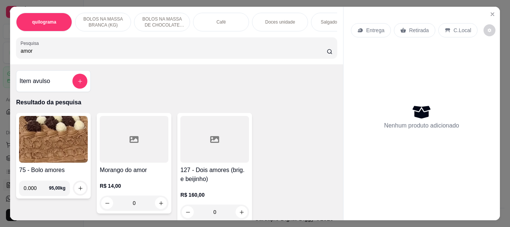
click at [133, 143] on icon at bounding box center [134, 139] width 9 height 9
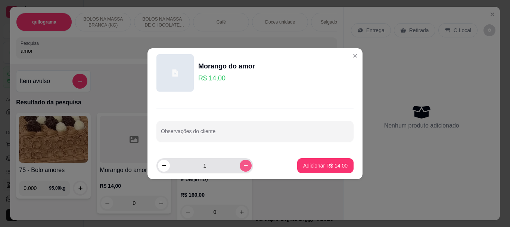
click at [243, 166] on icon "increase-product-quantity" at bounding box center [246, 165] width 6 height 6
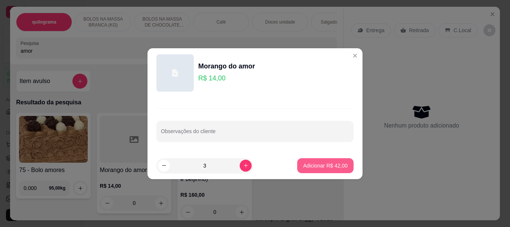
click at [312, 164] on p "Adicionar R$ 42,00" at bounding box center [325, 165] width 44 height 7
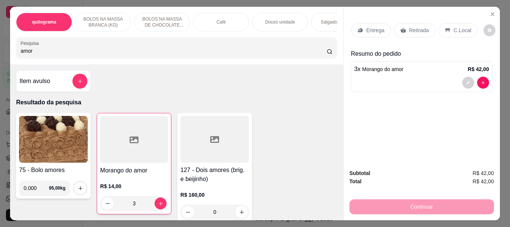
click at [320, 16] on div "Salgados variados" at bounding box center [339, 22] width 56 height 19
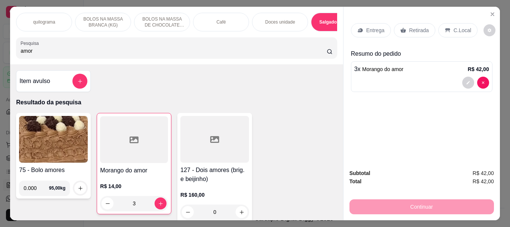
scroll to position [20, 0]
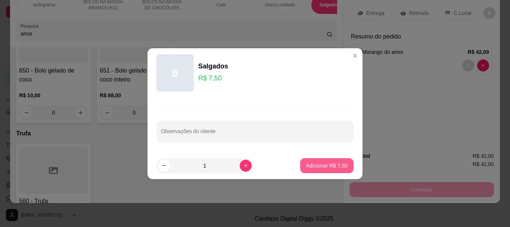
click at [314, 163] on p "Adicionar R$ 7,50" at bounding box center [326, 165] width 41 height 7
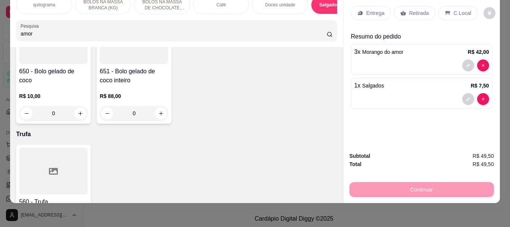
click at [415, 9] on p "Retirada" at bounding box center [419, 12] width 20 height 7
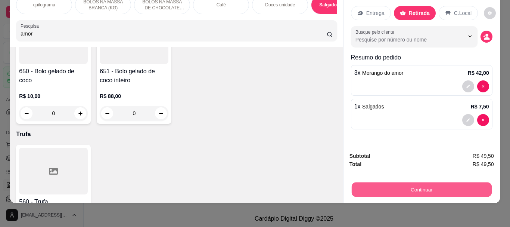
click at [446, 183] on button "Continuar" at bounding box center [421, 189] width 140 height 15
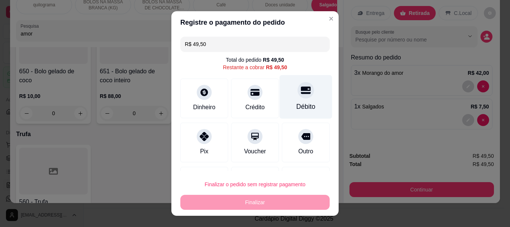
click at [297, 96] on div at bounding box center [305, 90] width 16 height 16
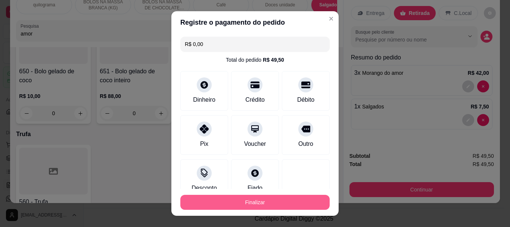
click at [269, 200] on button "Finalizar" at bounding box center [254, 201] width 149 height 15
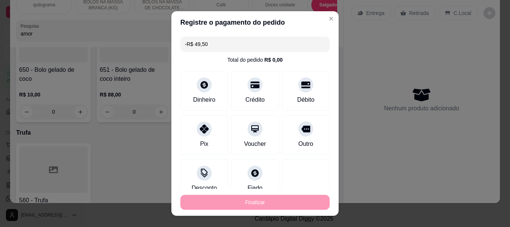
scroll to position [3017, 0]
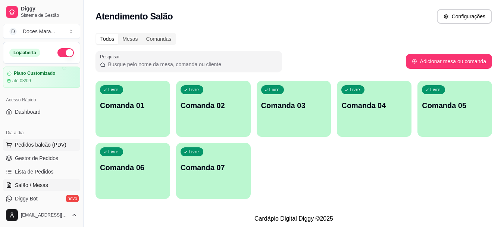
click at [49, 146] on span "Pedidos balcão (PDV)" at bounding box center [41, 144] width 52 height 7
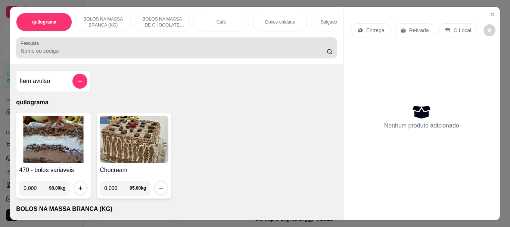
click at [70, 52] on input "Pesquisa" at bounding box center [174, 50] width 306 height 7
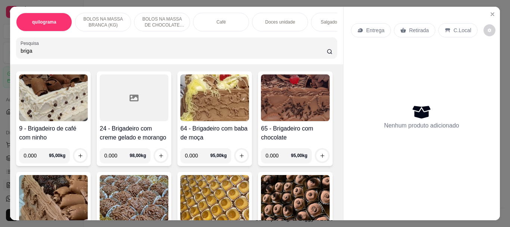
scroll to position [149, 0]
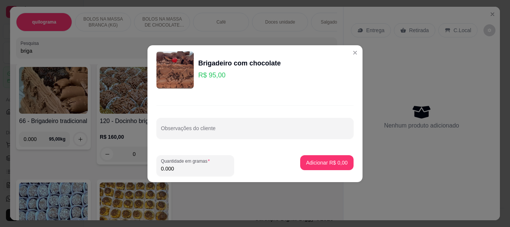
click at [195, 169] on input "0.000" at bounding box center [195, 168] width 69 height 7
click at [318, 160] on p "Adicionar R$ 97,85" at bounding box center [325, 162] width 43 height 7
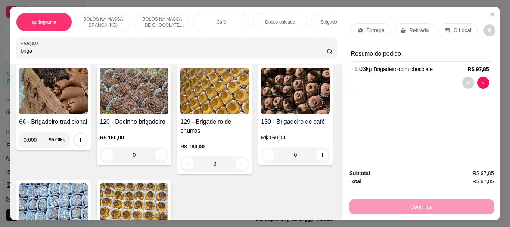
scroll to position [150, 0]
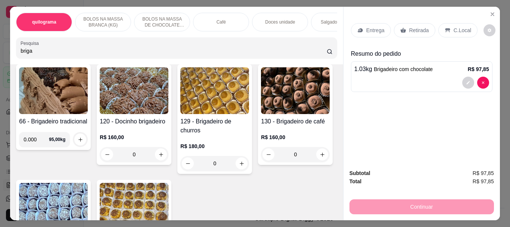
click at [417, 27] on p "Retirada" at bounding box center [419, 30] width 20 height 7
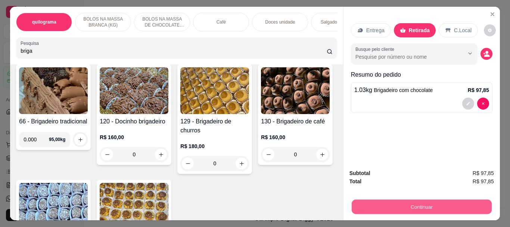
click at [436, 203] on button "Continuar" at bounding box center [421, 206] width 140 height 15
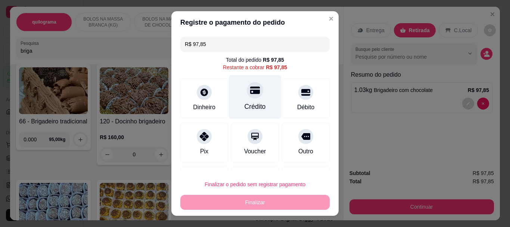
click at [247, 98] on div at bounding box center [255, 90] width 16 height 16
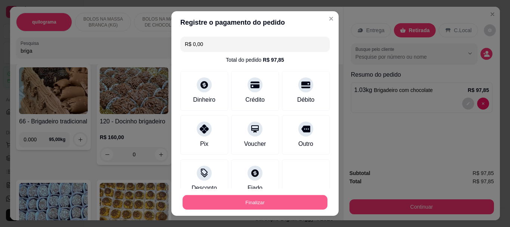
click at [274, 205] on button "Finalizar" at bounding box center [255, 201] width 145 height 15
click at [248, 203] on button "Finalizar" at bounding box center [254, 201] width 149 height 15
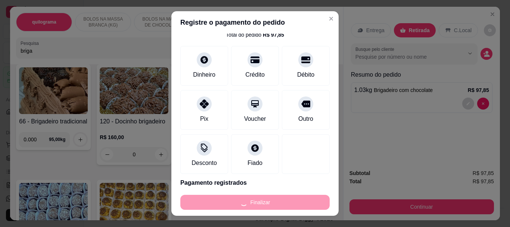
scroll to position [52, 0]
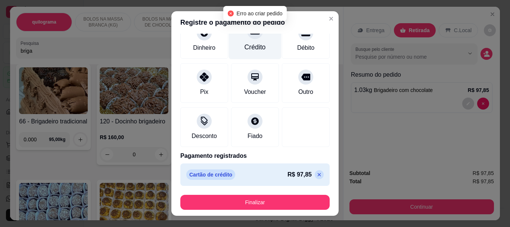
click at [250, 44] on div "Crédito" at bounding box center [254, 48] width 21 height 10
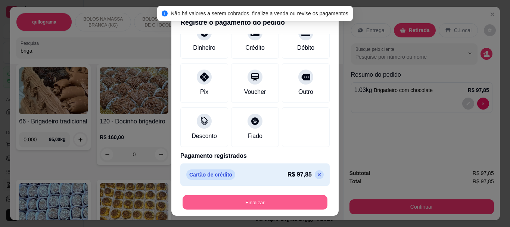
click at [247, 205] on button "Finalizar" at bounding box center [255, 201] width 145 height 15
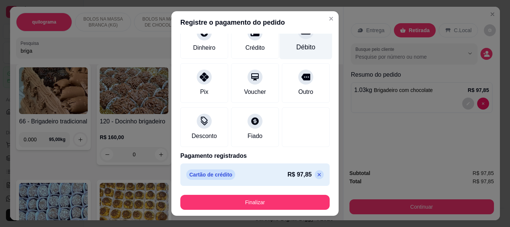
click at [290, 40] on div "Débito" at bounding box center [306, 38] width 53 height 44
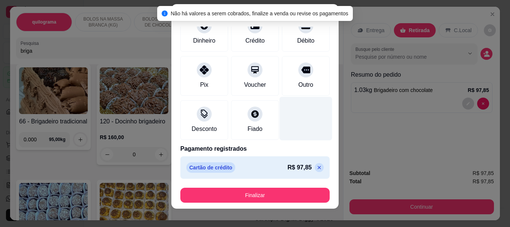
scroll to position [13, 0]
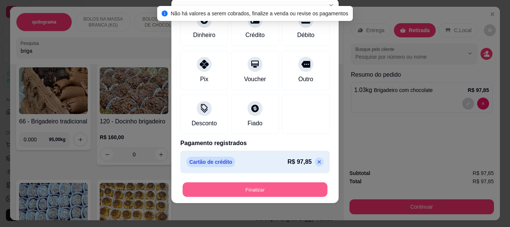
click at [247, 189] on button "Finalizar" at bounding box center [255, 189] width 145 height 15
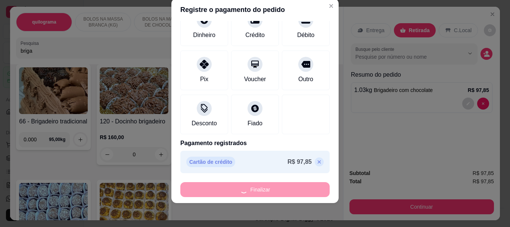
click at [247, 189] on div "Finalizar" at bounding box center [254, 189] width 149 height 15
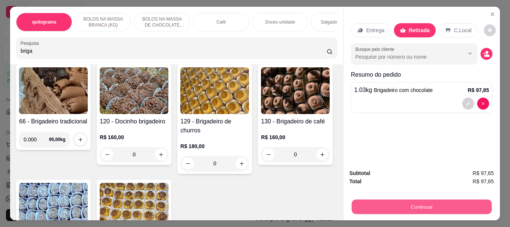
click at [404, 199] on button "Continuar" at bounding box center [421, 206] width 140 height 15
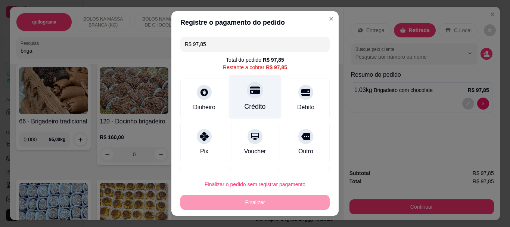
click at [247, 99] on div "Crédito" at bounding box center [255, 97] width 53 height 44
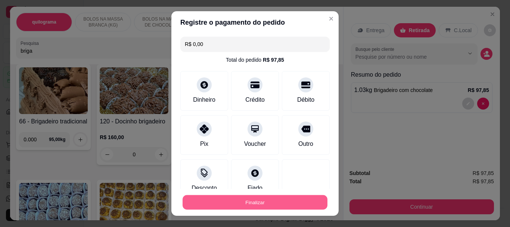
click at [251, 204] on button "Finalizar" at bounding box center [255, 201] width 145 height 15
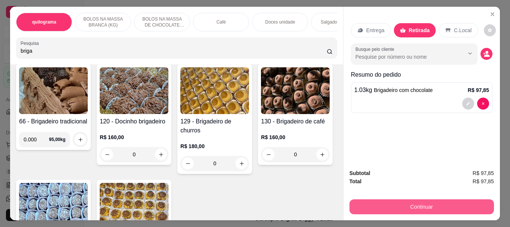
click at [418, 206] on button "Continuar" at bounding box center [421, 206] width 144 height 15
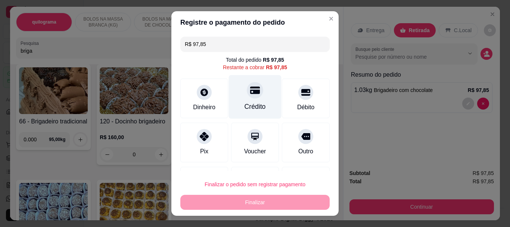
click at [250, 101] on div "Crédito" at bounding box center [255, 97] width 53 height 44
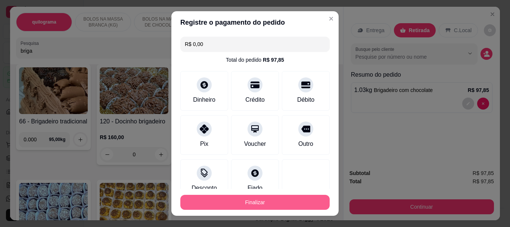
click at [253, 201] on button "Finalizar" at bounding box center [254, 201] width 149 height 15
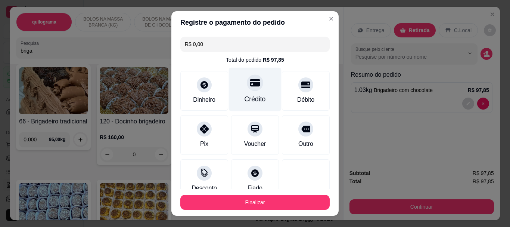
click at [254, 90] on div "Crédito" at bounding box center [255, 90] width 53 height 44
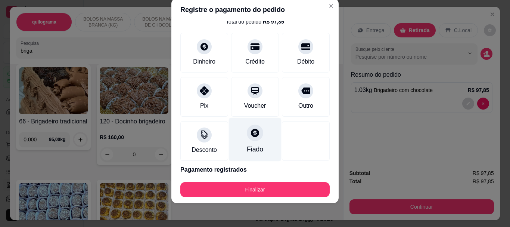
scroll to position [52, 0]
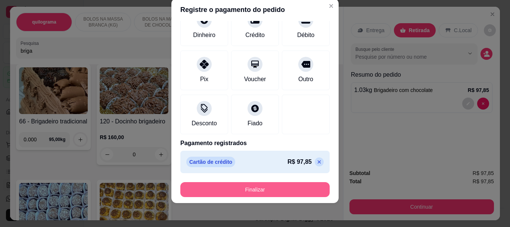
click at [242, 188] on button "Finalizar" at bounding box center [254, 189] width 149 height 15
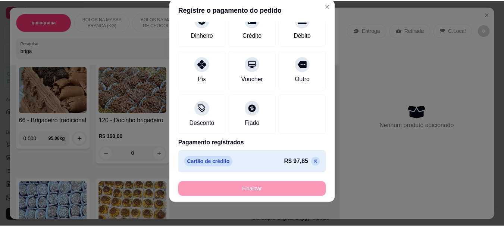
scroll to position [149, 0]
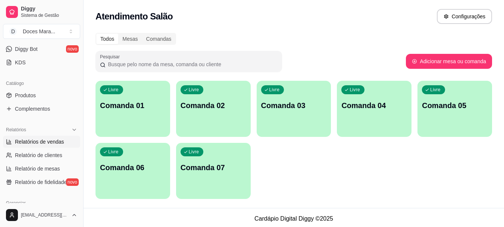
scroll to position [187, 0]
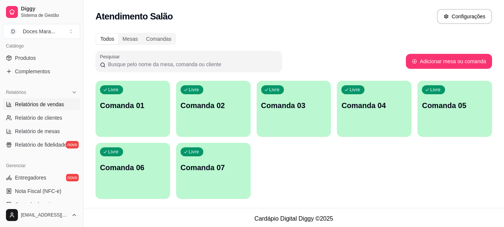
click at [37, 102] on span "Relatórios de vendas" at bounding box center [39, 103] width 49 height 7
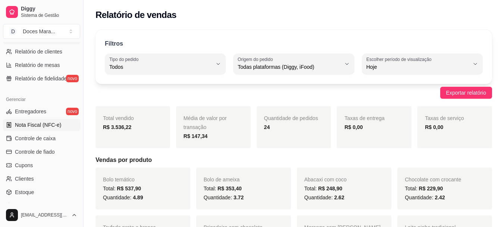
scroll to position [261, 0]
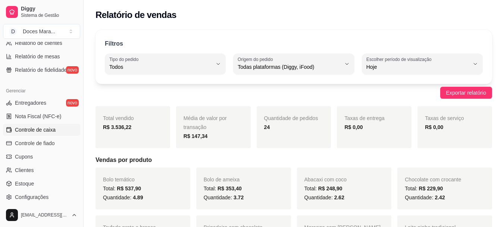
click at [42, 128] on span "Controle de caixa" at bounding box center [35, 129] width 41 height 7
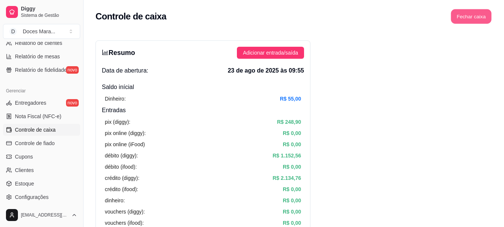
click at [461, 13] on button "Fechar caixa" at bounding box center [471, 16] width 41 height 15
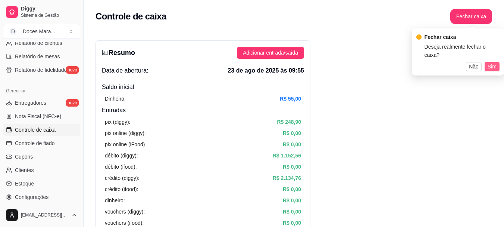
click at [491, 62] on span "Sim" at bounding box center [492, 66] width 9 height 8
